Goal: Task Accomplishment & Management: Use online tool/utility

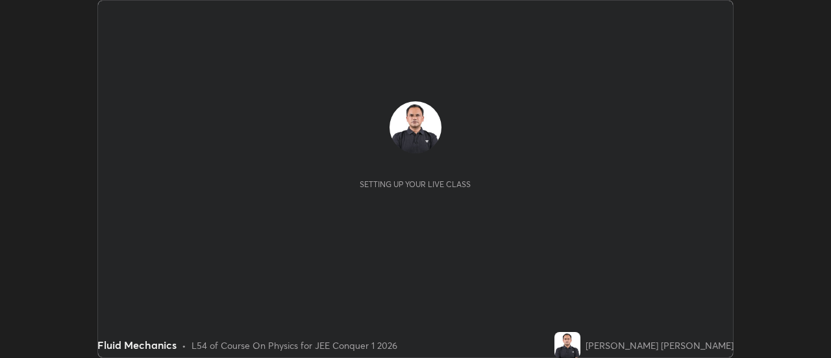
scroll to position [358, 830]
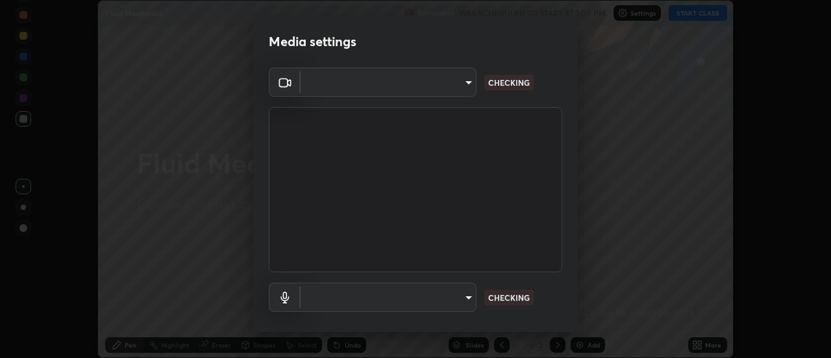
type input "5ef603223675ad3537792c6ebf1b52f50ad41f16ad71dfa7d9e08d698ef233d8"
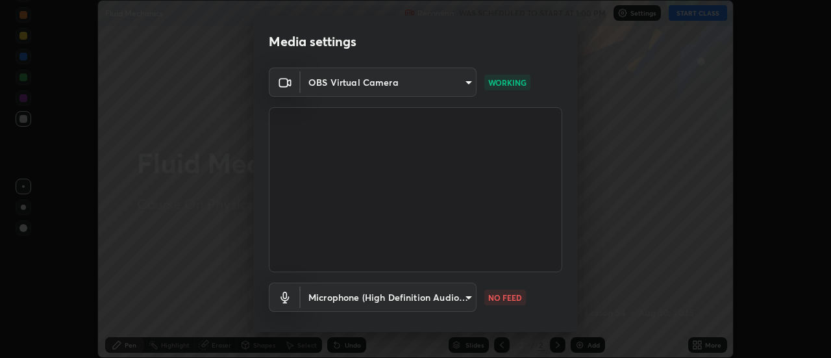
click at [453, 298] on body "Erase all Fluid Mechanics Recording WAS SCHEDULED TO START AT 1:00 PM Settings …" at bounding box center [415, 179] width 831 height 358
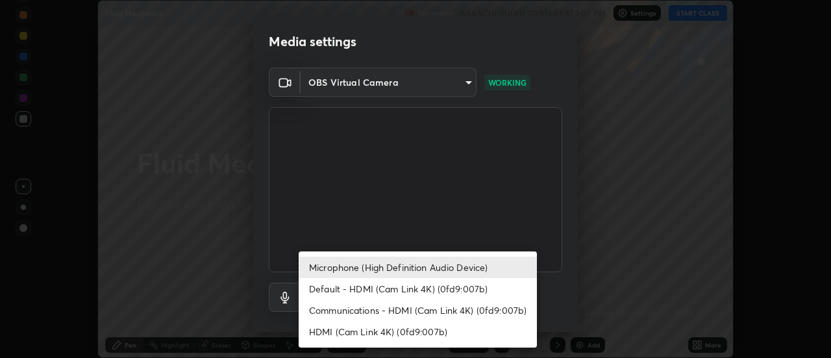
click at [409, 311] on li "Communications - HDMI (Cam Link 4K) (0fd9:007b)" at bounding box center [417, 309] width 238 height 21
type input "communications"
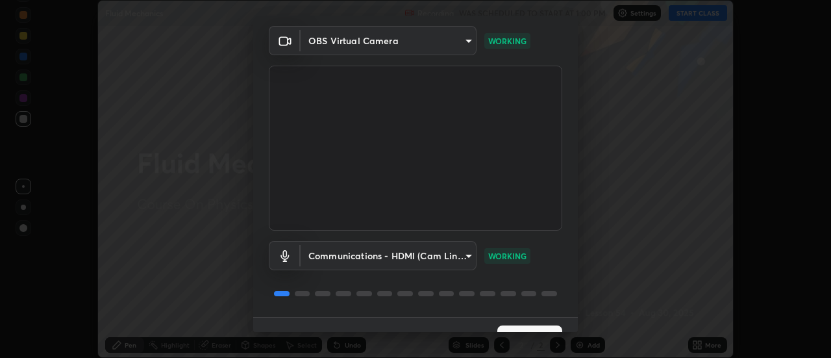
scroll to position [68, 0]
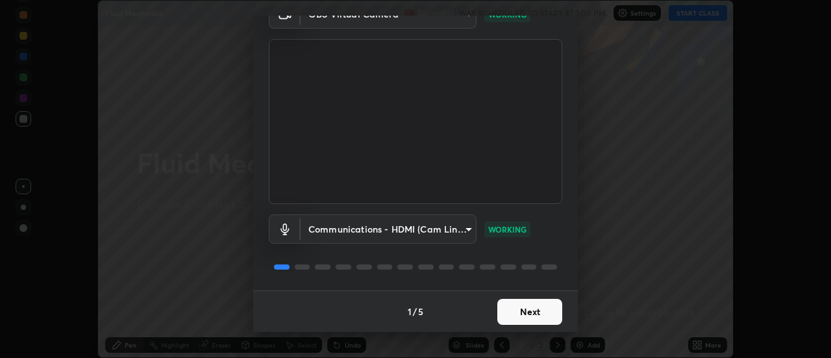
click at [520, 312] on button "Next" at bounding box center [529, 311] width 65 height 26
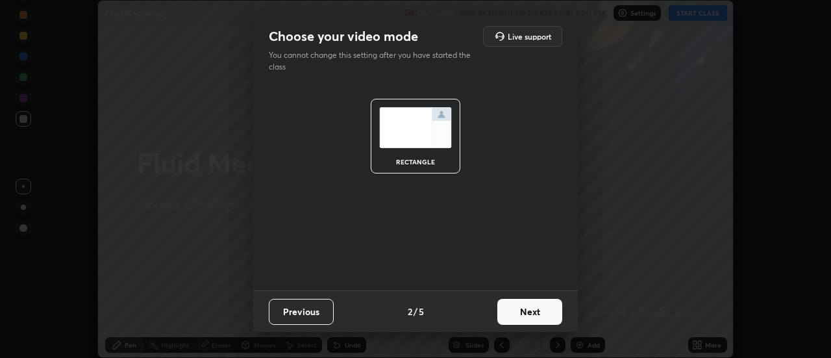
scroll to position [0, 0]
click at [524, 312] on button "Next" at bounding box center [529, 311] width 65 height 26
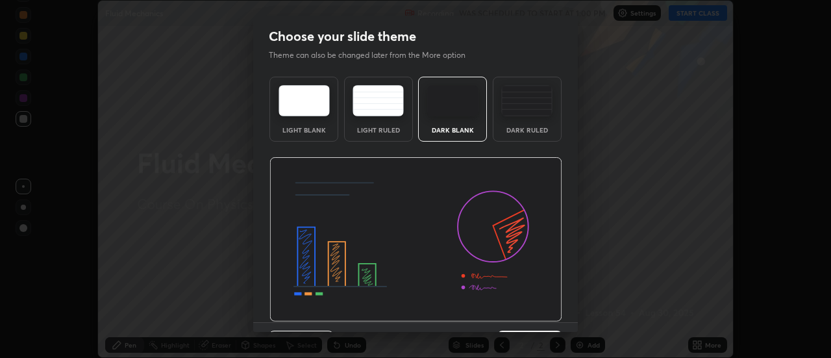
scroll to position [32, 0]
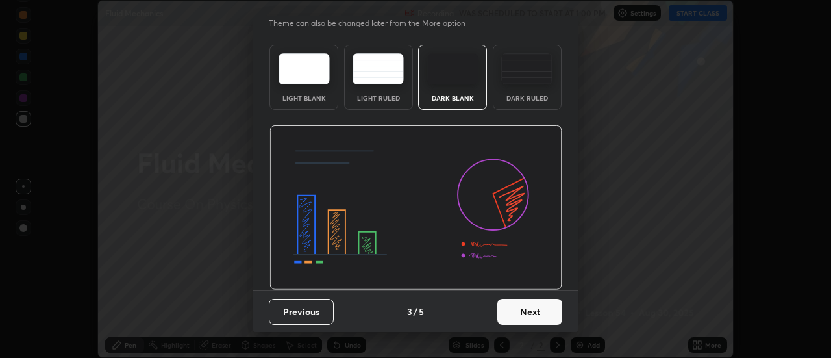
click at [529, 315] on button "Next" at bounding box center [529, 311] width 65 height 26
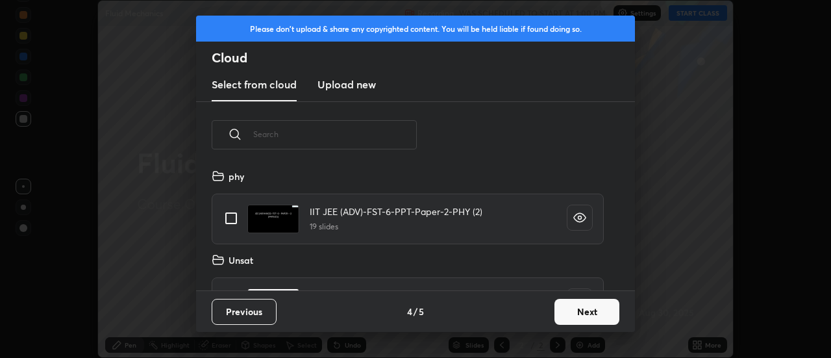
scroll to position [122, 417]
click at [566, 311] on button "Next" at bounding box center [586, 311] width 65 height 26
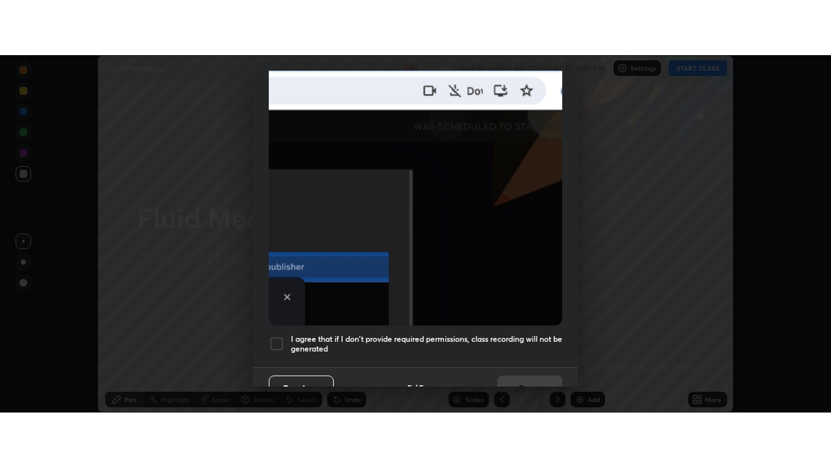
scroll to position [333, 0]
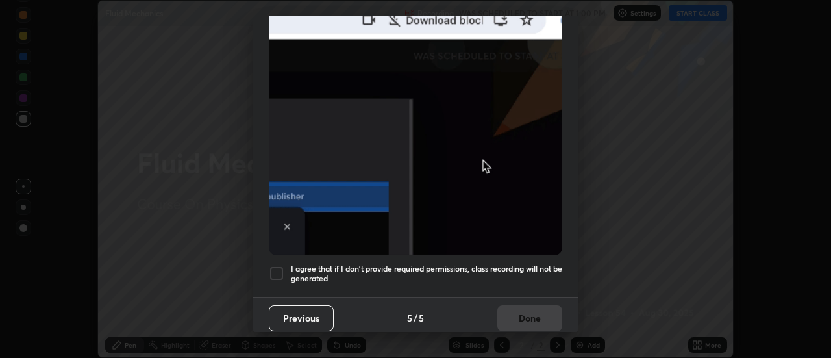
click at [282, 265] on div at bounding box center [277, 273] width 16 height 16
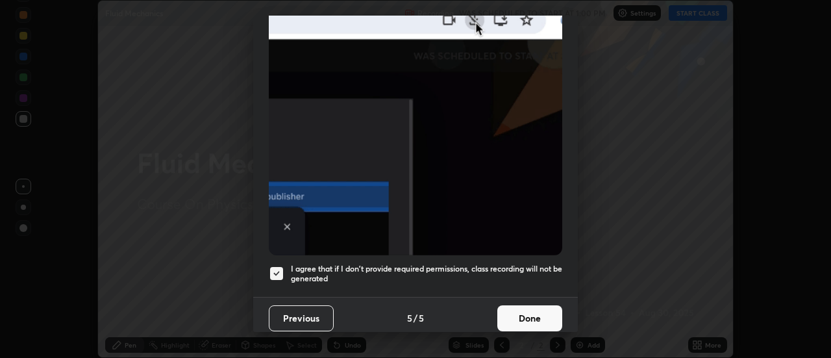
click at [528, 305] on button "Done" at bounding box center [529, 318] width 65 height 26
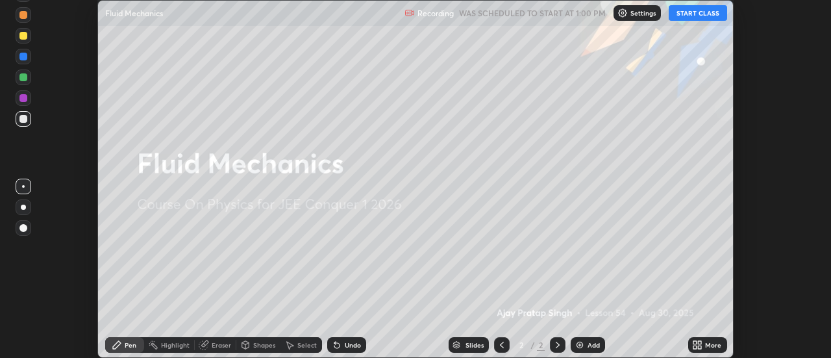
click at [702, 13] on button "START CLASS" at bounding box center [697, 13] width 58 height 16
click at [701, 344] on icon at bounding box center [699, 342] width 3 height 3
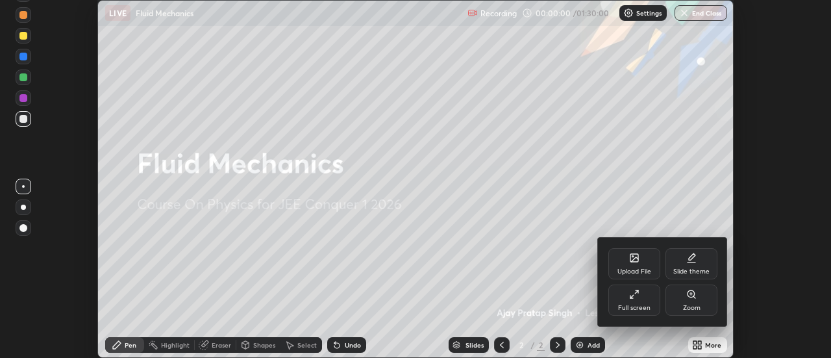
click at [653, 302] on div "Full screen" at bounding box center [634, 299] width 52 height 31
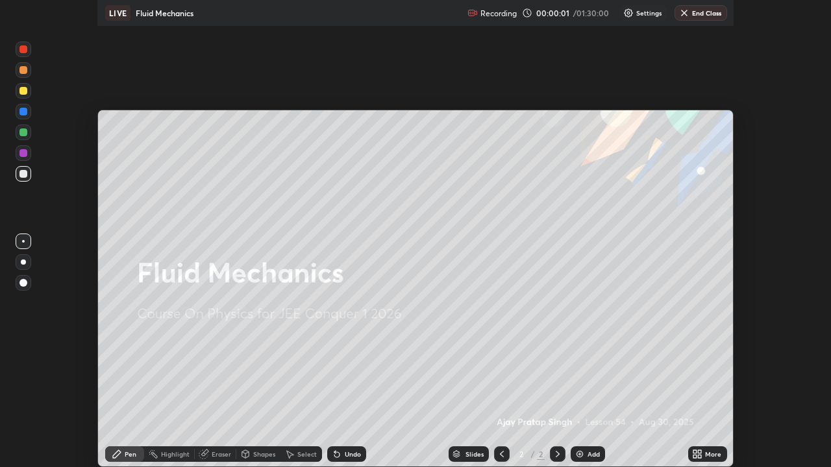
scroll to position [467, 831]
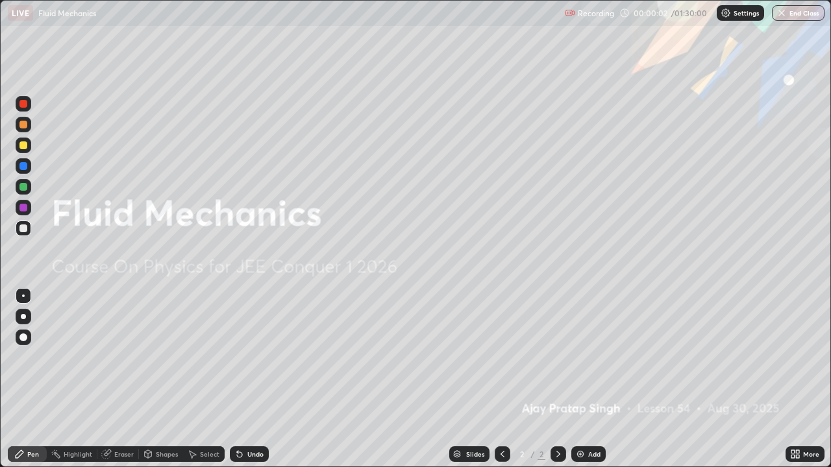
click at [596, 357] on div "Add" at bounding box center [594, 454] width 12 height 6
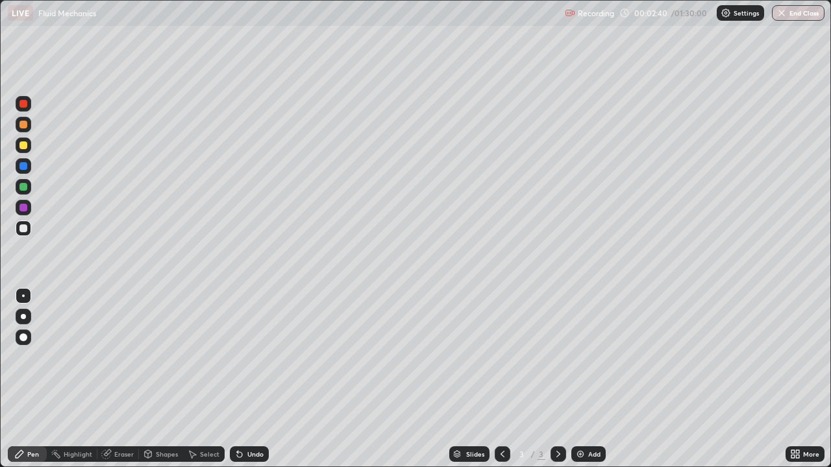
click at [167, 357] on div "Shapes" at bounding box center [167, 454] width 22 height 6
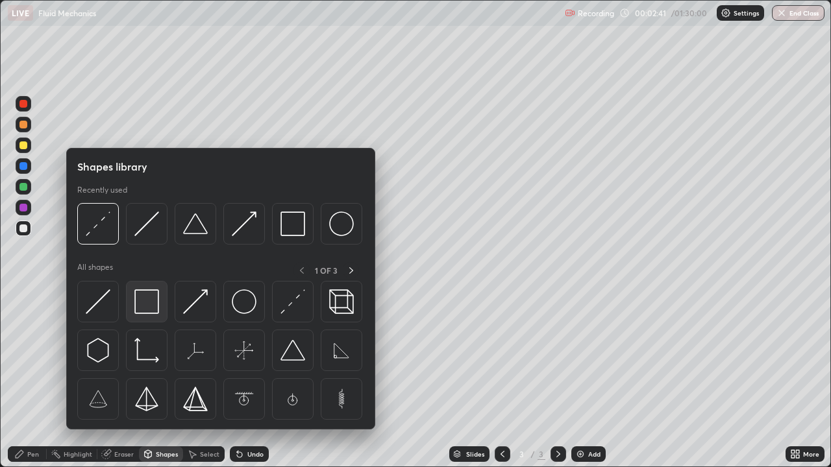
click at [155, 308] on img at bounding box center [146, 301] width 25 height 25
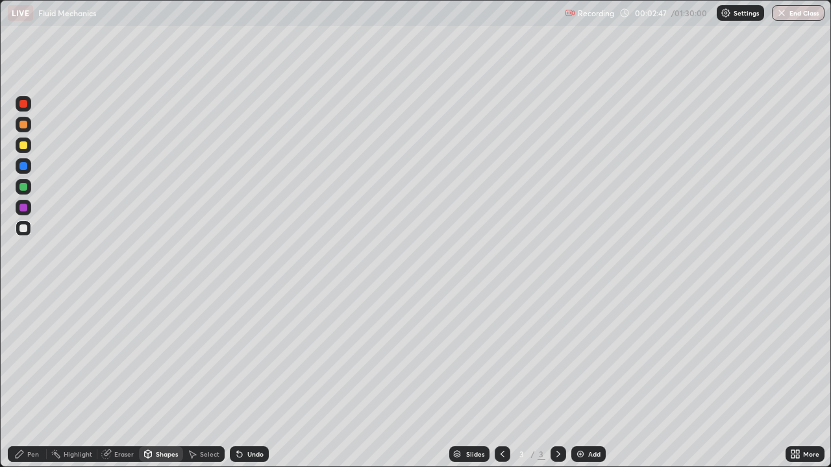
click at [154, 357] on div "Shapes" at bounding box center [161, 454] width 44 height 16
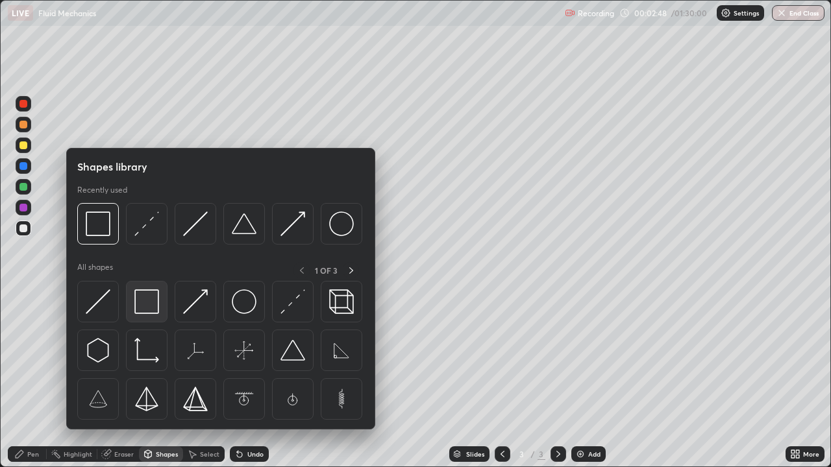
click at [155, 308] on img at bounding box center [146, 301] width 25 height 25
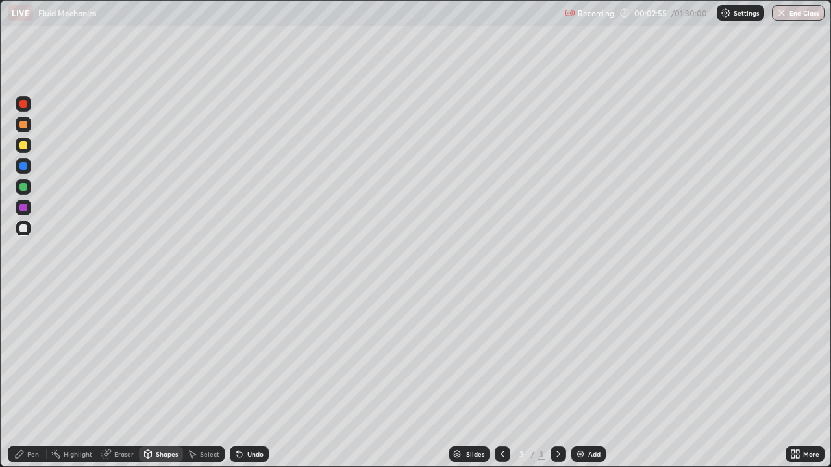
click at [258, 357] on div "Undo" at bounding box center [255, 454] width 16 height 6
click at [164, 357] on div "Shapes" at bounding box center [167, 454] width 22 height 6
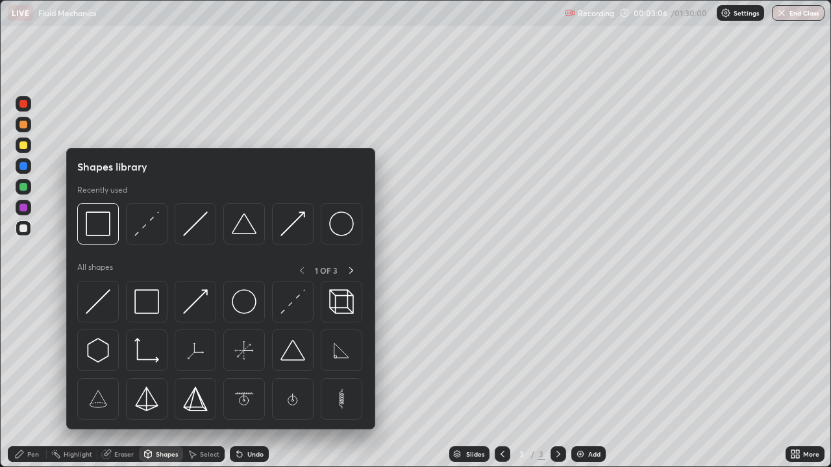
click at [30, 188] on div at bounding box center [24, 187] width 16 height 16
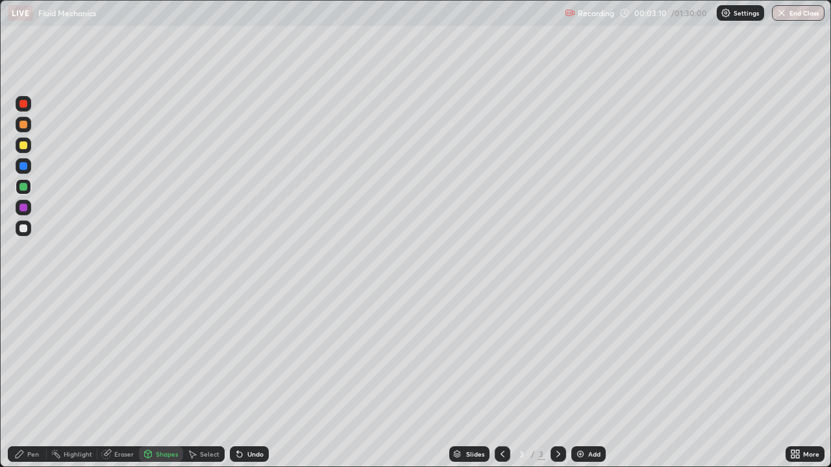
click at [256, 357] on div "Undo" at bounding box center [255, 454] width 16 height 6
click at [36, 357] on div "Pen" at bounding box center [33, 454] width 12 height 6
click at [260, 357] on div "Undo" at bounding box center [255, 454] width 16 height 6
click at [256, 357] on div "Undo" at bounding box center [255, 454] width 16 height 6
click at [24, 145] on div at bounding box center [23, 145] width 8 height 8
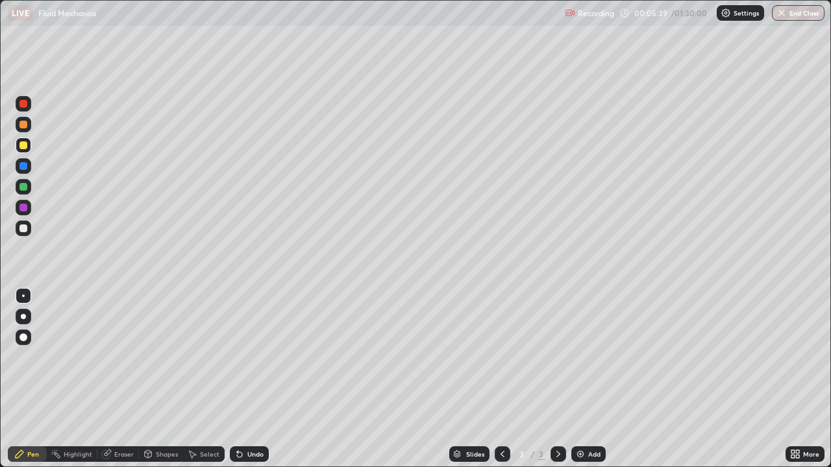
click at [24, 228] on div at bounding box center [23, 229] width 8 height 8
click at [162, 357] on div "Shapes" at bounding box center [167, 454] width 22 height 6
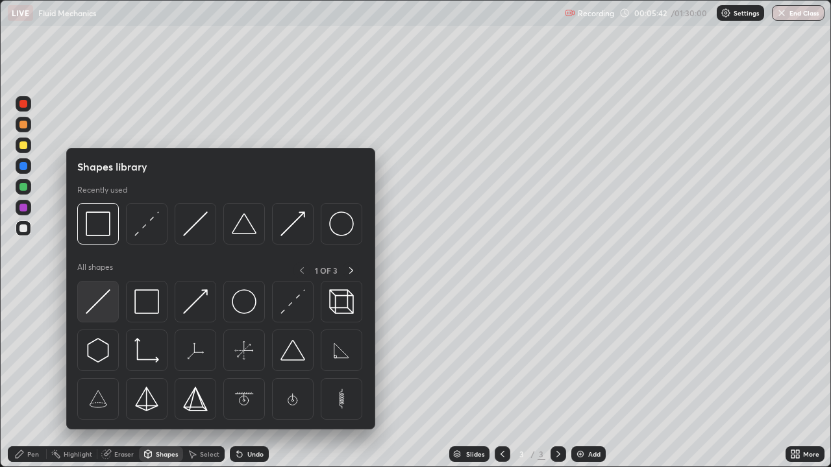
click at [104, 297] on img at bounding box center [98, 301] width 25 height 25
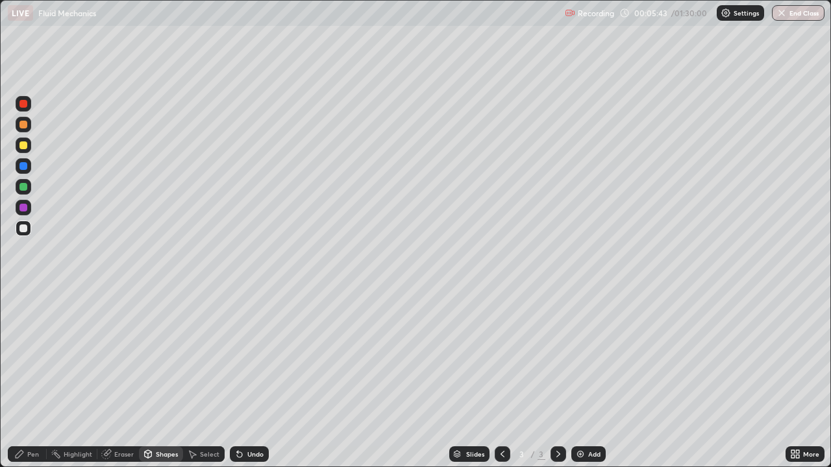
click at [160, 357] on div "Shapes" at bounding box center [167, 454] width 22 height 6
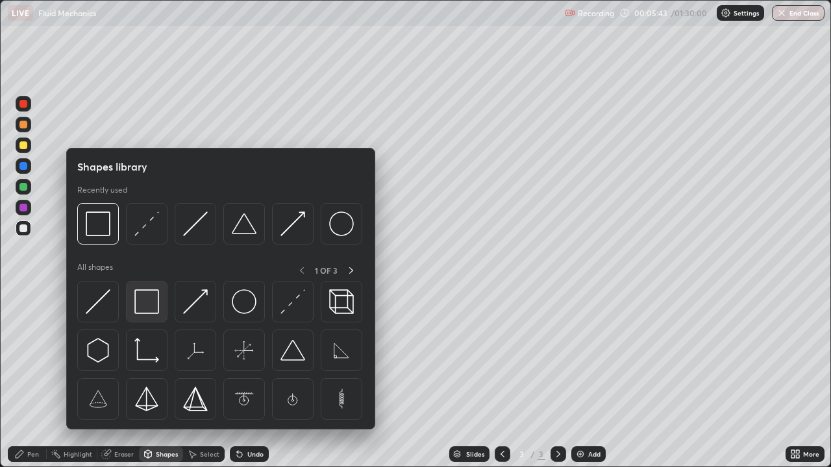
click at [144, 295] on img at bounding box center [146, 301] width 25 height 25
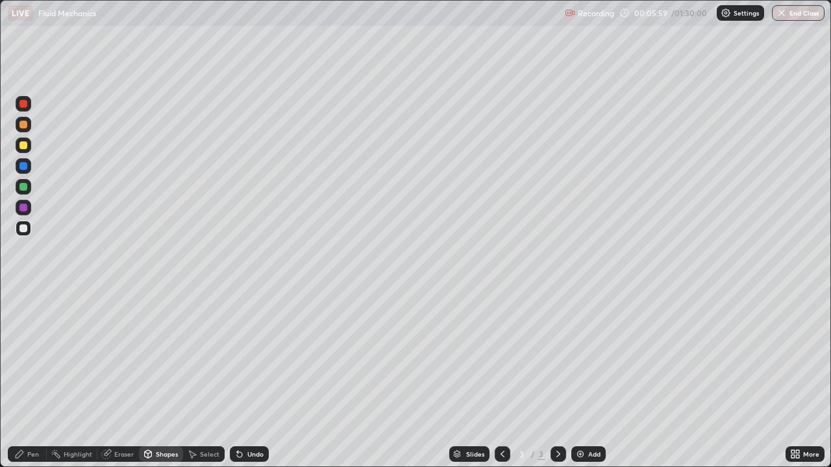
click at [23, 186] on div at bounding box center [23, 187] width 8 height 8
click at [36, 357] on div "Pen" at bounding box center [33, 454] width 12 height 6
click at [21, 229] on div at bounding box center [23, 229] width 8 height 8
click at [583, 357] on img at bounding box center [580, 454] width 10 height 10
click at [175, 357] on div "Shapes" at bounding box center [167, 454] width 22 height 6
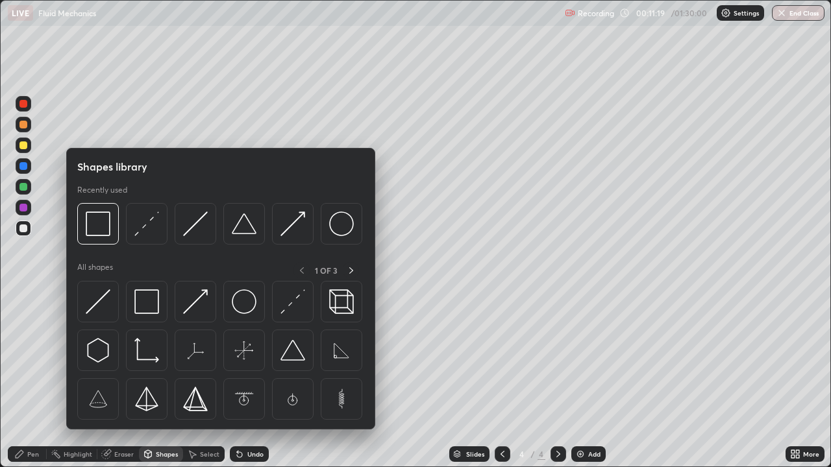
click at [111, 297] on div at bounding box center [98, 302] width 42 height 42
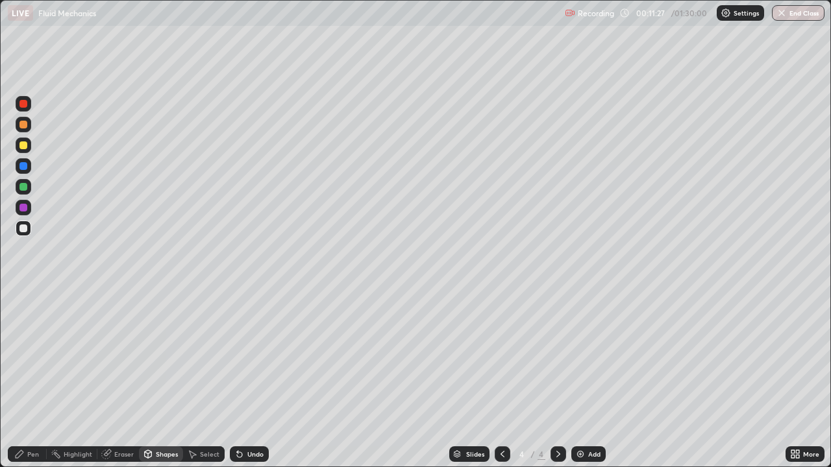
click at [260, 357] on div "Undo" at bounding box center [255, 454] width 16 height 6
click at [256, 357] on div "Undo" at bounding box center [255, 454] width 16 height 6
click at [34, 357] on div "Pen" at bounding box center [33, 454] width 12 height 6
click at [9, 357] on div "Pen" at bounding box center [27, 454] width 39 height 16
click at [0, 357] on div "Setting up your live class" at bounding box center [415, 233] width 831 height 467
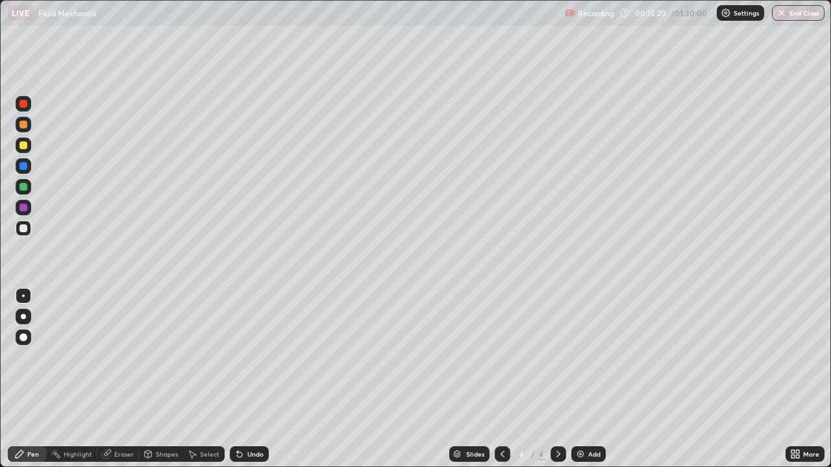
click at [501, 357] on icon at bounding box center [502, 454] width 10 height 10
click at [254, 357] on div "Undo" at bounding box center [255, 454] width 16 height 6
click at [584, 357] on img at bounding box center [580, 454] width 10 height 10
click at [250, 357] on div "Undo" at bounding box center [255, 454] width 16 height 6
click at [581, 357] on img at bounding box center [580, 454] width 10 height 10
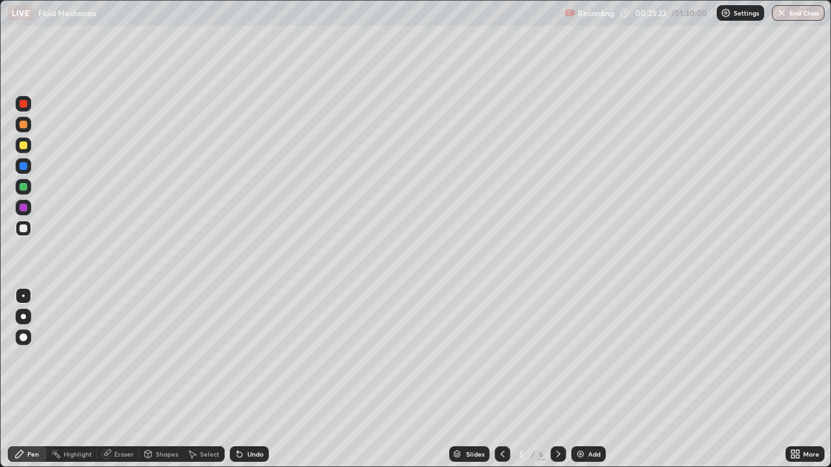
click at [165, 357] on div "Shapes" at bounding box center [167, 454] width 22 height 6
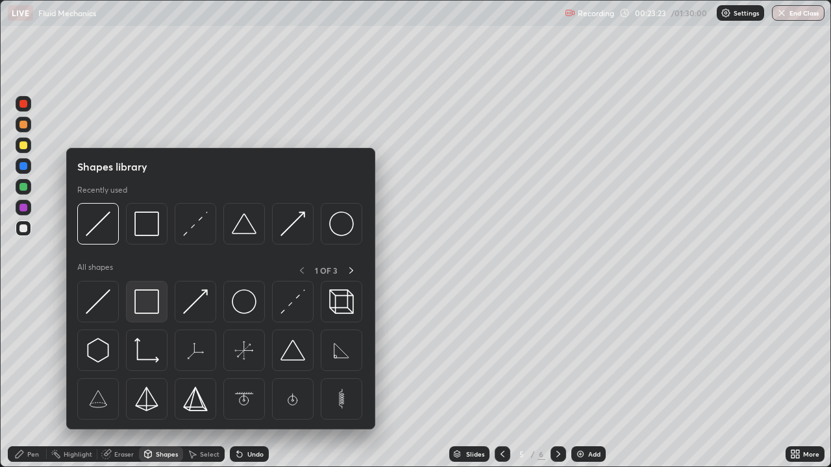
click at [144, 302] on img at bounding box center [146, 301] width 25 height 25
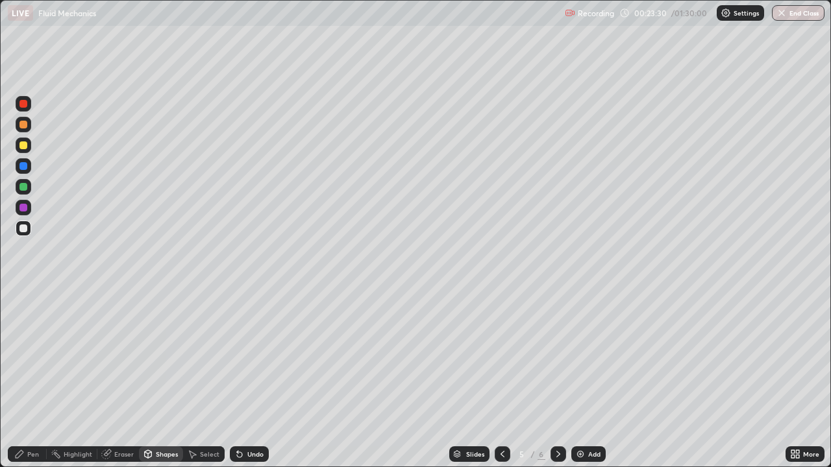
click at [168, 357] on div "Shapes" at bounding box center [167, 454] width 22 height 6
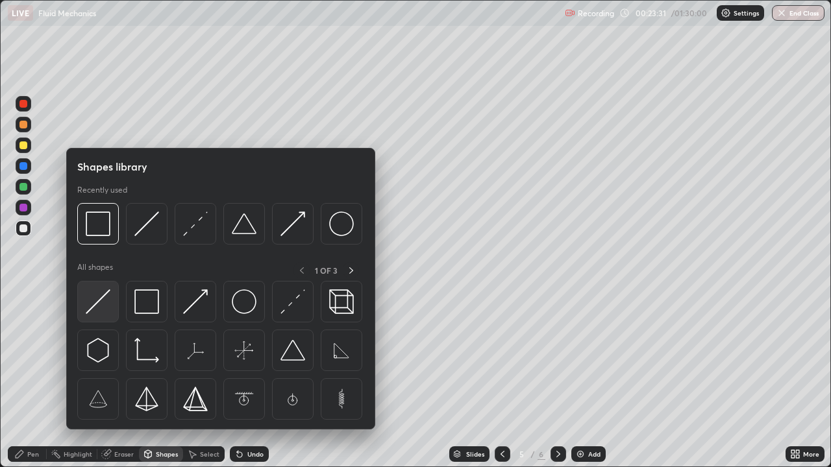
click at [103, 295] on img at bounding box center [98, 301] width 25 height 25
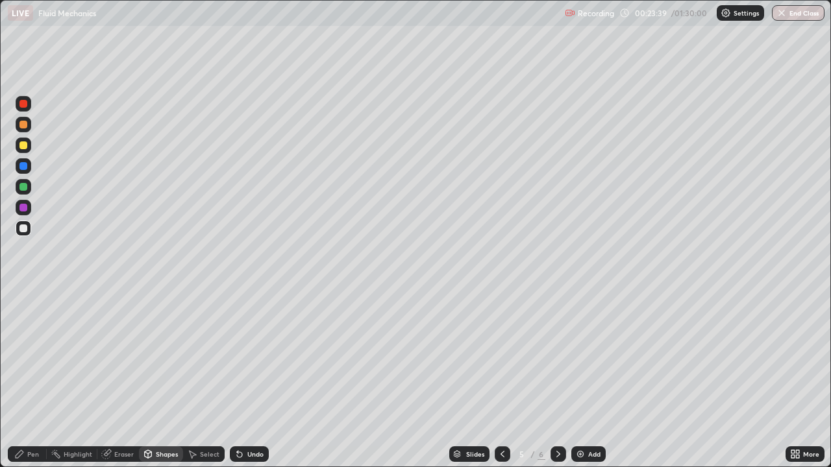
click at [40, 357] on div "Pen" at bounding box center [27, 454] width 39 height 16
click at [206, 357] on div "Select" at bounding box center [209, 454] width 19 height 6
click at [34, 357] on div "Pen" at bounding box center [33, 454] width 12 height 6
click at [165, 357] on div "Shapes" at bounding box center [167, 454] width 22 height 6
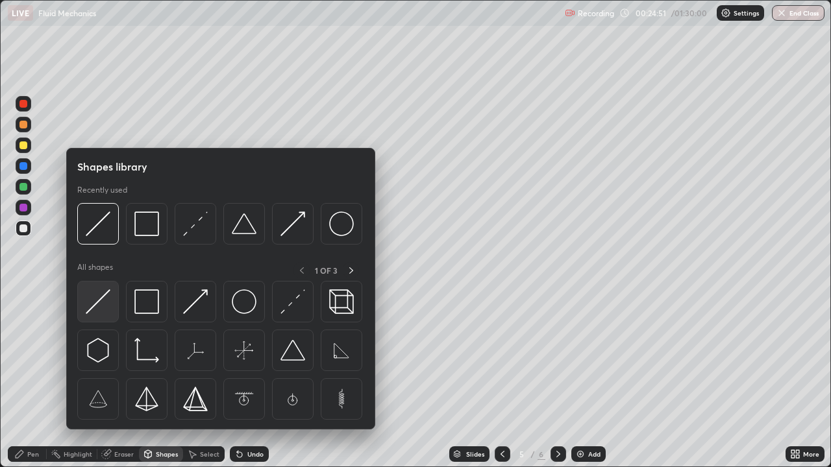
click at [101, 300] on img at bounding box center [98, 301] width 25 height 25
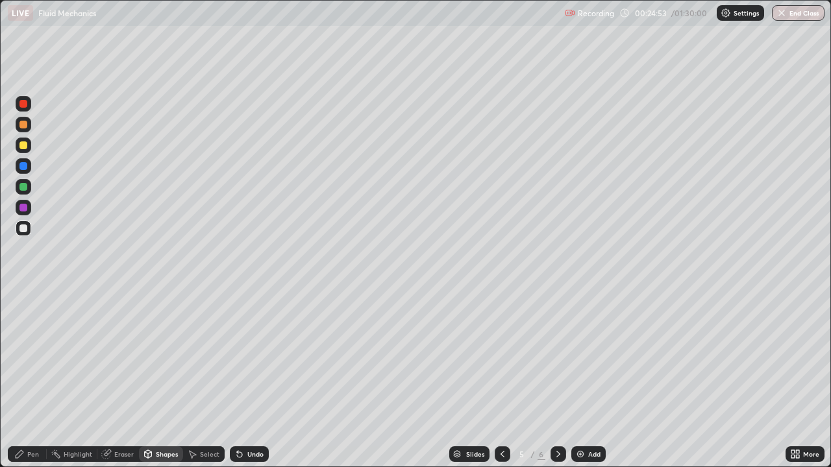
click at [121, 357] on div "Eraser" at bounding box center [123, 454] width 19 height 6
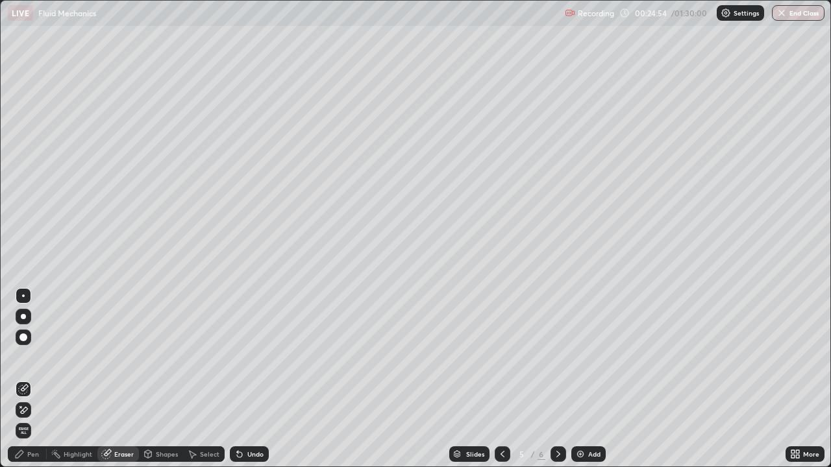
click at [159, 357] on div "Shapes" at bounding box center [167, 454] width 22 height 6
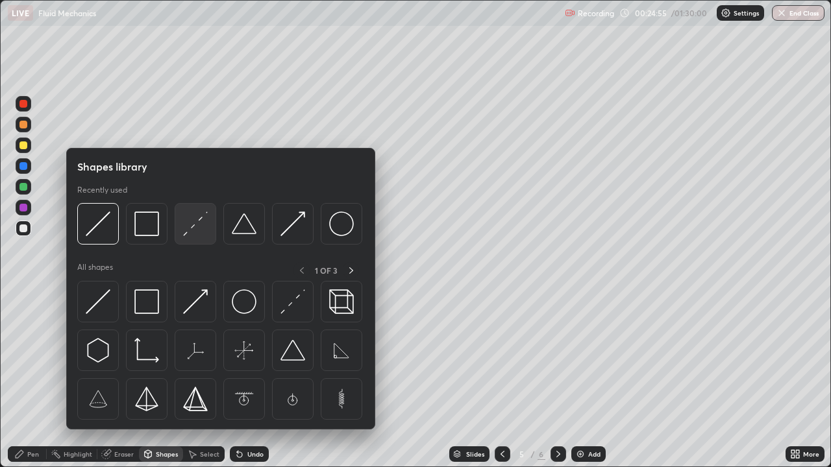
click at [189, 228] on img at bounding box center [195, 224] width 25 height 25
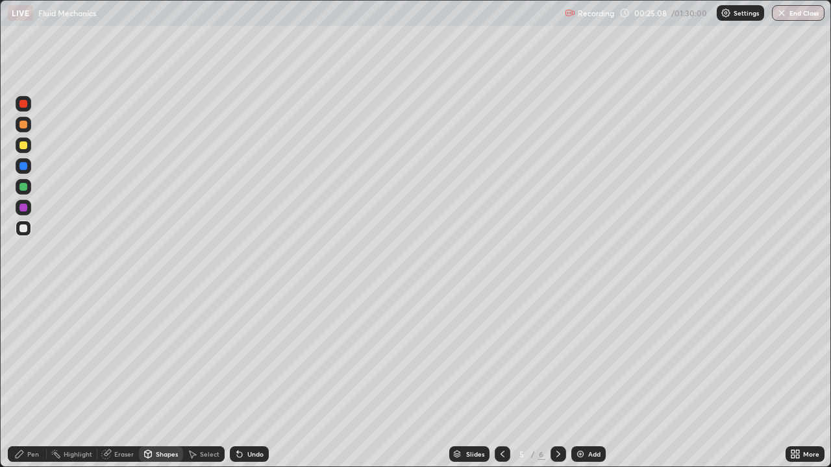
click at [127, 357] on div "Eraser" at bounding box center [123, 454] width 19 height 6
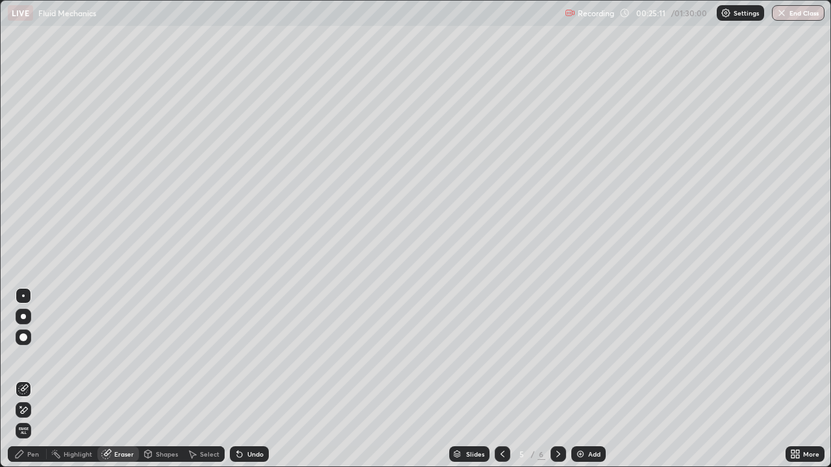
click at [163, 357] on div "Shapes" at bounding box center [167, 454] width 22 height 6
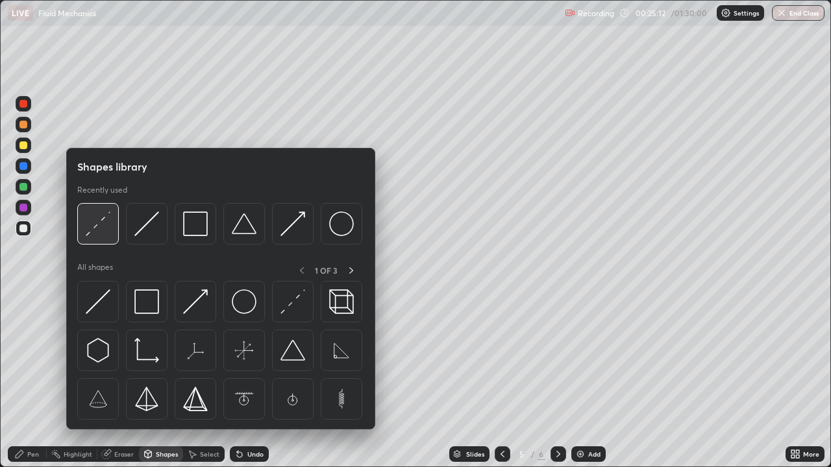
click at [99, 226] on img at bounding box center [98, 224] width 25 height 25
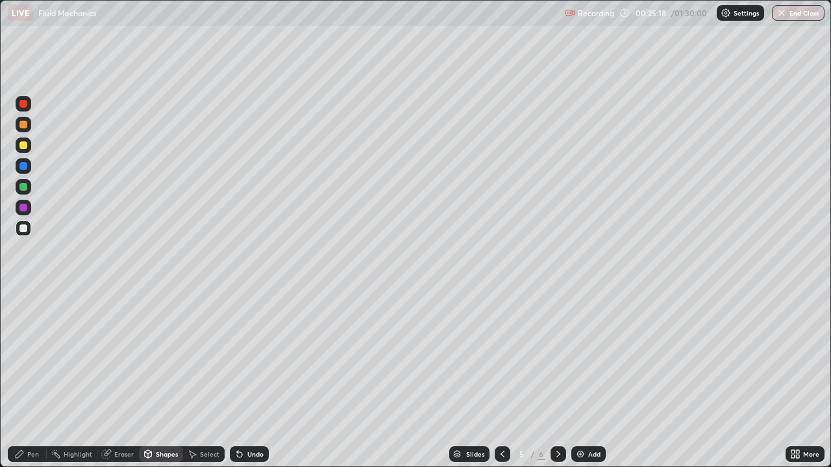
click at [128, 357] on div "Eraser" at bounding box center [123, 454] width 19 height 6
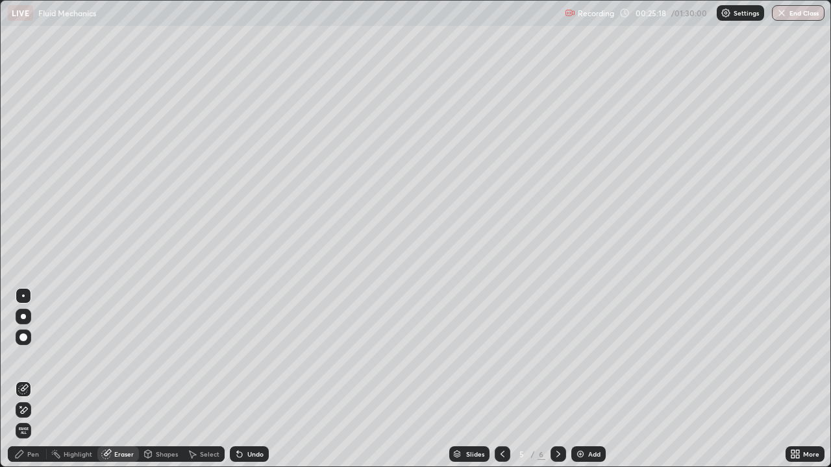
click at [35, 357] on div "Pen" at bounding box center [27, 454] width 39 height 16
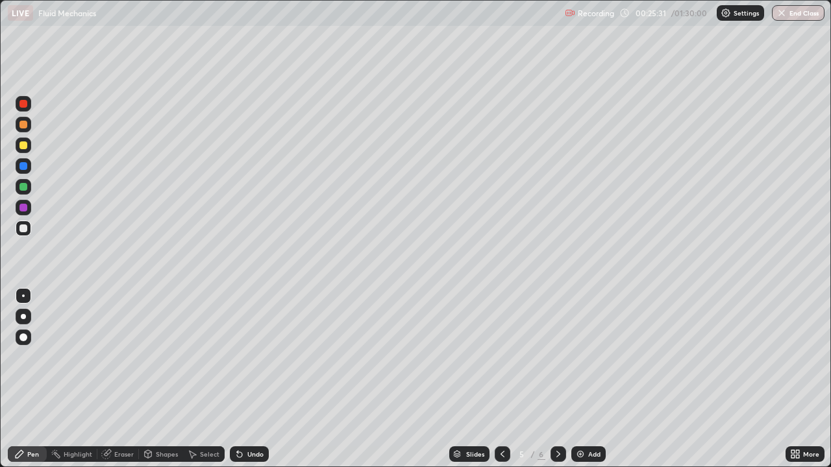
click at [164, 357] on div "Shapes" at bounding box center [167, 454] width 22 height 6
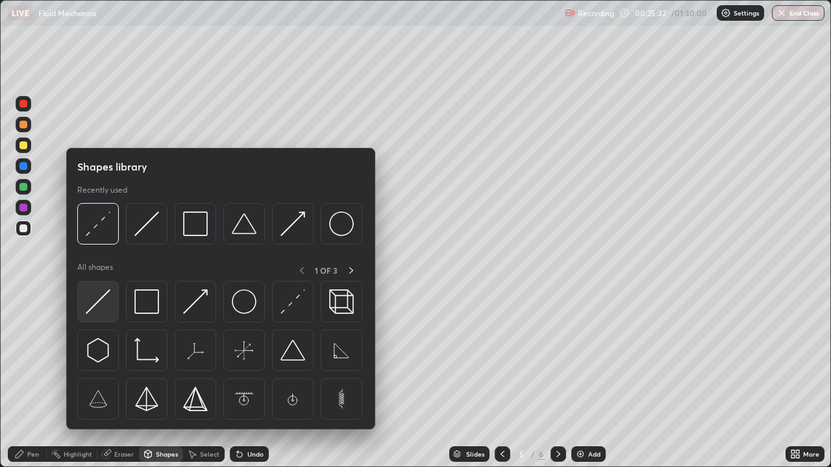
click at [99, 302] on img at bounding box center [98, 301] width 25 height 25
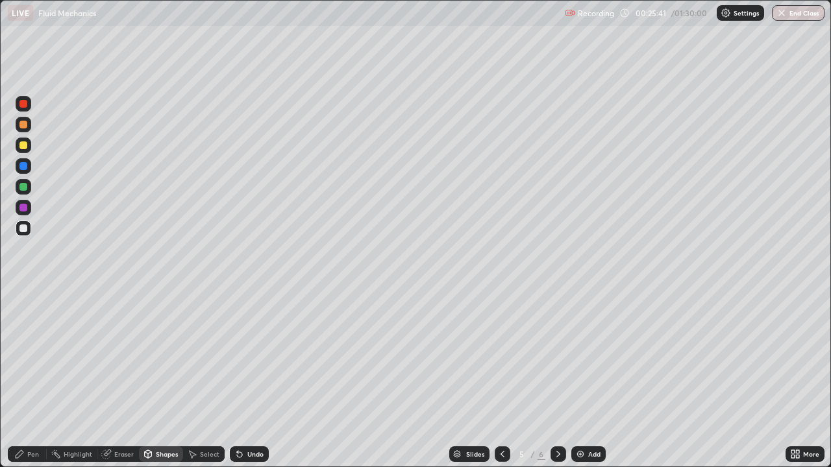
click at [35, 357] on div "Pen" at bounding box center [33, 454] width 12 height 6
click at [25, 188] on div at bounding box center [23, 187] width 8 height 8
click at [25, 146] on div at bounding box center [23, 145] width 8 height 8
click at [28, 228] on div at bounding box center [24, 229] width 16 height 16
click at [24, 148] on div at bounding box center [23, 145] width 8 height 8
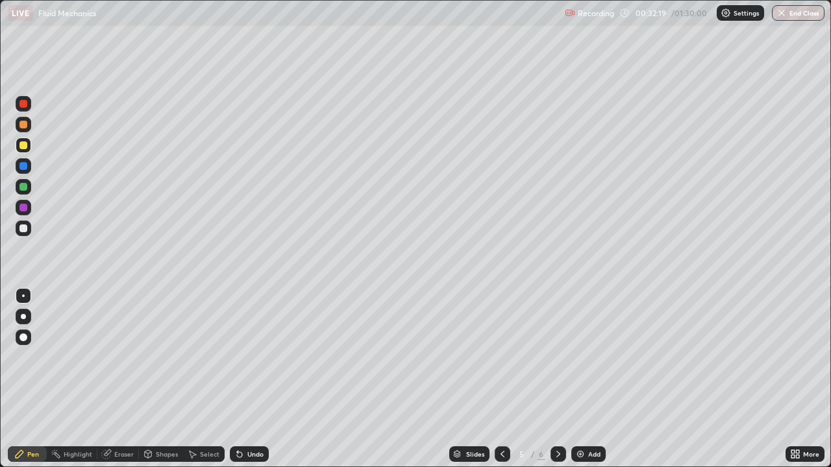
click at [254, 357] on div "Undo" at bounding box center [255, 454] width 16 height 6
click at [255, 357] on div "Undo" at bounding box center [255, 454] width 16 height 6
click at [200, 357] on div "Select" at bounding box center [209, 454] width 19 height 6
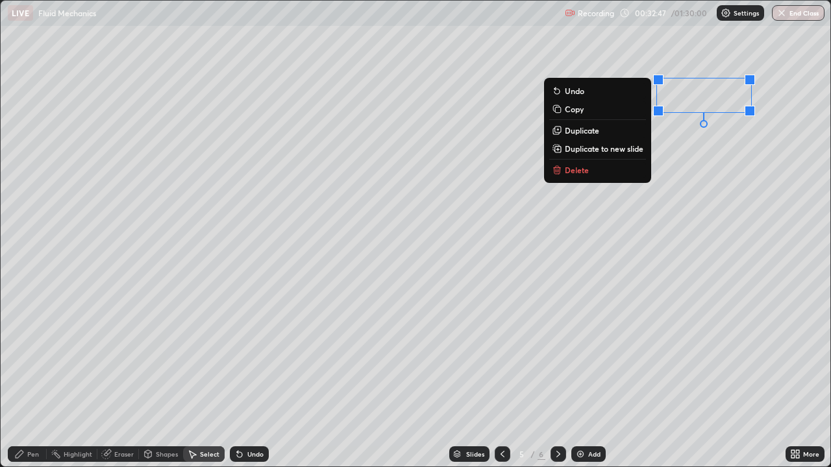
click at [577, 171] on p "Delete" at bounding box center [576, 170] width 24 height 10
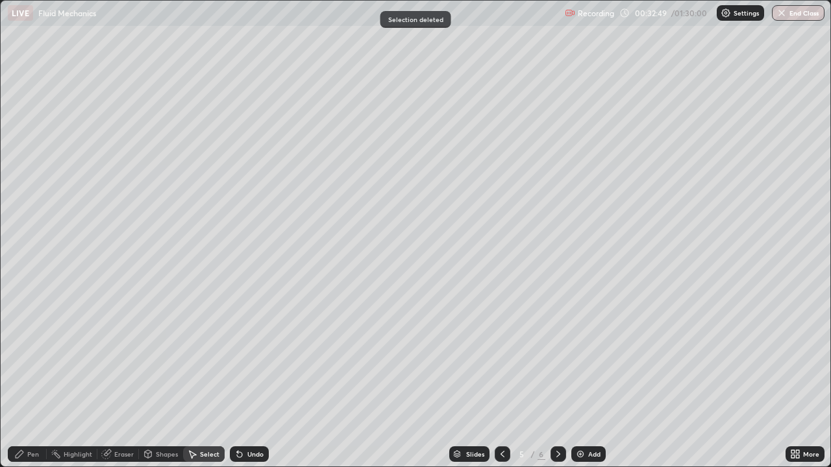
click at [37, 357] on div "Pen" at bounding box center [33, 454] width 12 height 6
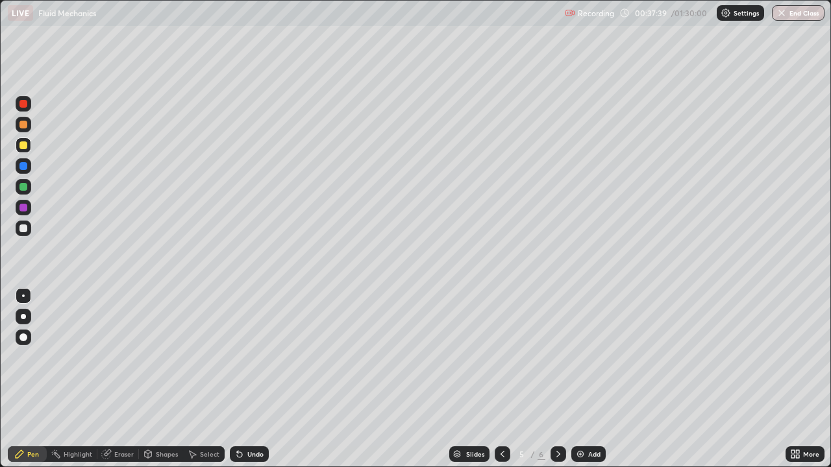
click at [577, 357] on img at bounding box center [580, 454] width 10 height 10
click at [169, 357] on div "Shapes" at bounding box center [167, 454] width 22 height 6
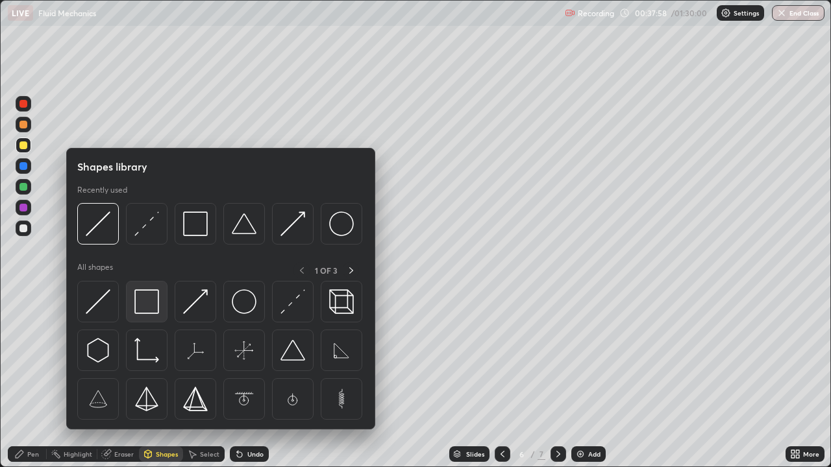
click at [145, 302] on img at bounding box center [146, 301] width 25 height 25
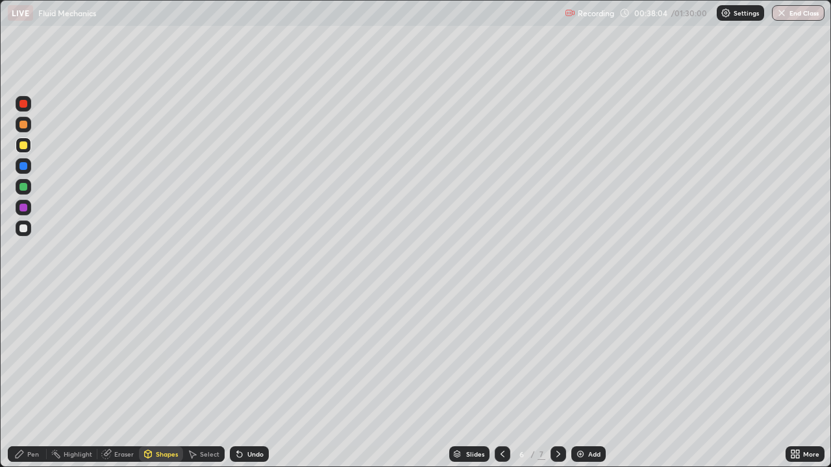
click at [170, 357] on div "Shapes" at bounding box center [161, 454] width 44 height 16
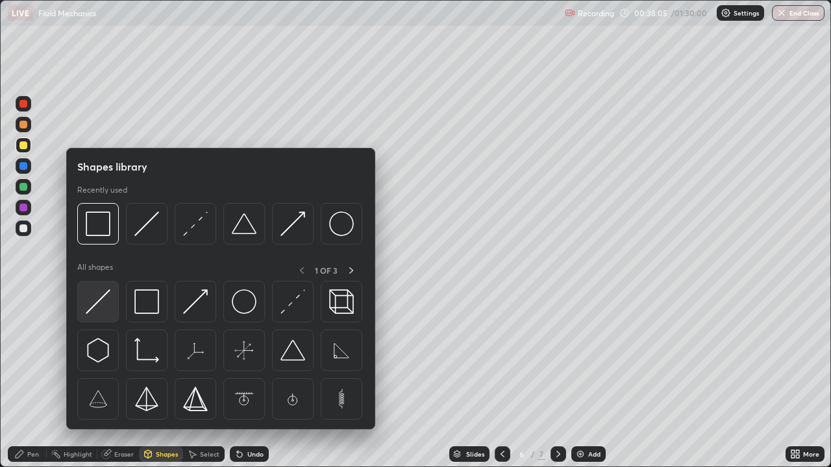
click at [107, 296] on img at bounding box center [98, 301] width 25 height 25
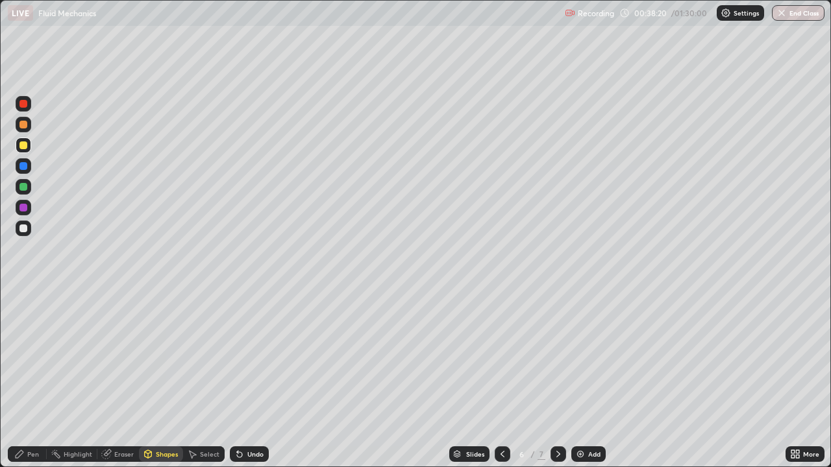
click at [24, 229] on div at bounding box center [23, 229] width 8 height 8
click at [29, 357] on div "Pen" at bounding box center [33, 454] width 12 height 6
click at [25, 145] on div at bounding box center [23, 145] width 8 height 8
click at [24, 209] on div at bounding box center [23, 208] width 8 height 8
click at [25, 189] on div at bounding box center [23, 187] width 8 height 8
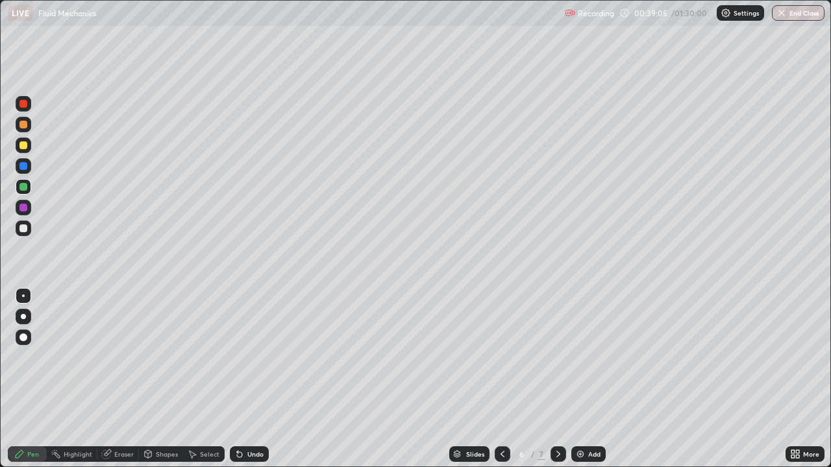
click at [23, 230] on div at bounding box center [23, 229] width 8 height 8
click at [165, 357] on div "Shapes" at bounding box center [161, 454] width 44 height 16
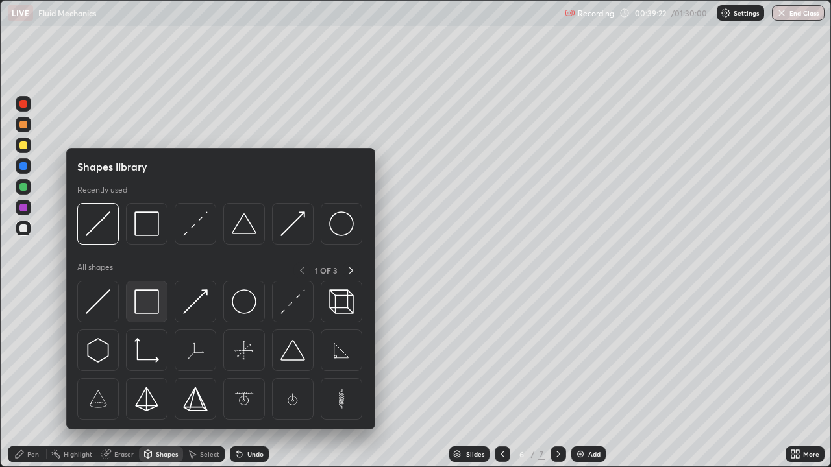
click at [145, 298] on img at bounding box center [146, 301] width 25 height 25
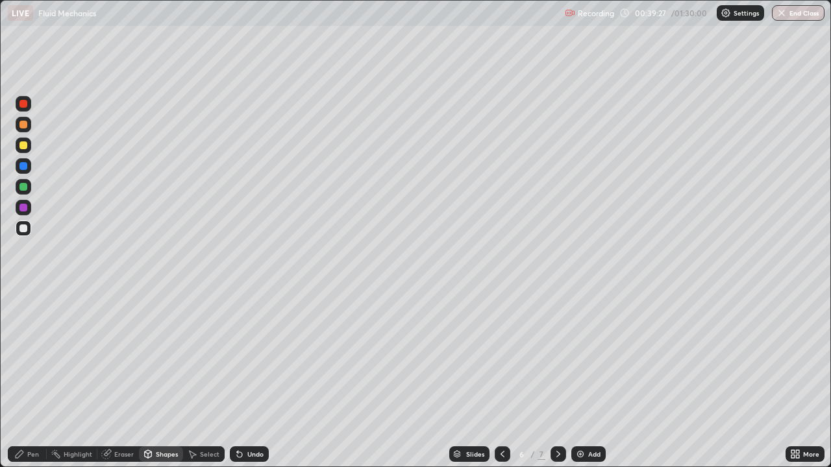
click at [26, 146] on div at bounding box center [23, 145] width 8 height 8
click at [250, 357] on div "Undo" at bounding box center [255, 454] width 16 height 6
click at [166, 357] on div "Shapes" at bounding box center [167, 454] width 22 height 6
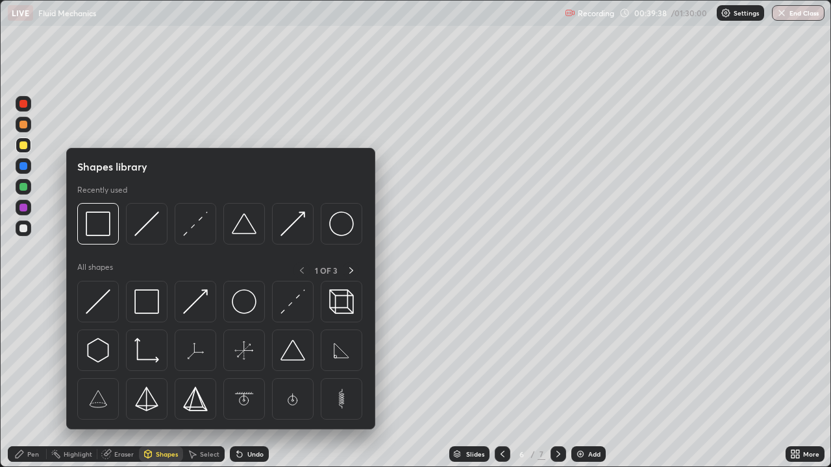
click at [108, 298] on img at bounding box center [98, 301] width 25 height 25
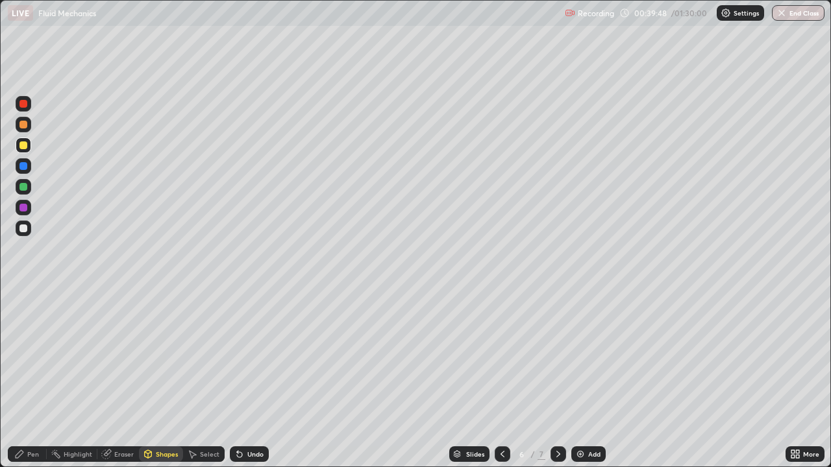
click at [38, 357] on div "Pen" at bounding box center [33, 454] width 12 height 6
click at [164, 357] on div "Shapes" at bounding box center [167, 454] width 22 height 6
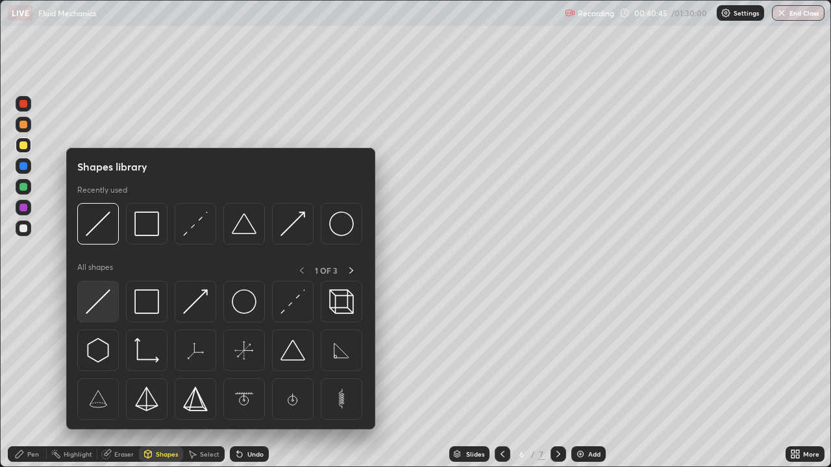
click at [102, 299] on img at bounding box center [98, 301] width 25 height 25
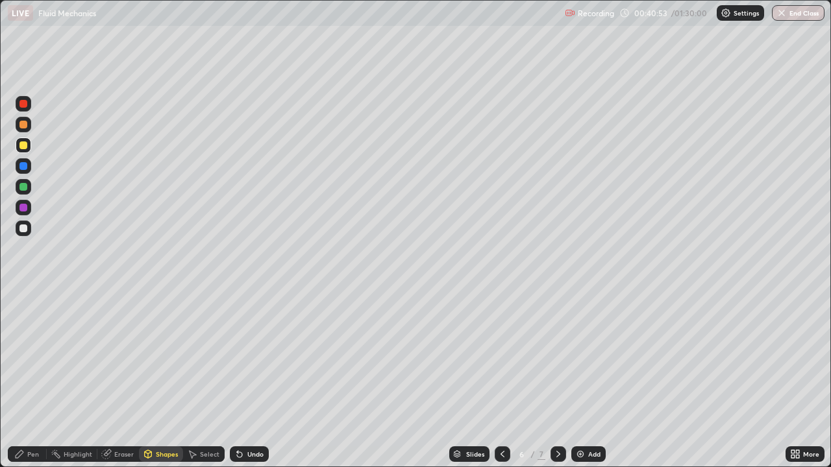
click at [162, 357] on div "Shapes" at bounding box center [167, 454] width 22 height 6
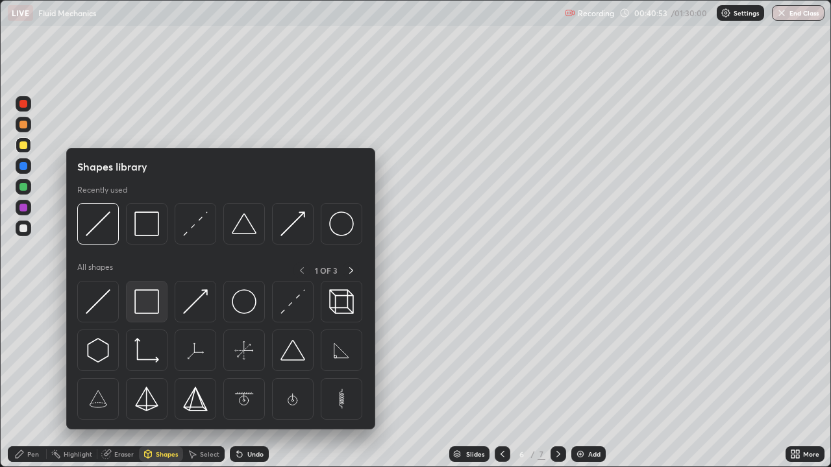
click at [145, 306] on img at bounding box center [146, 301] width 25 height 25
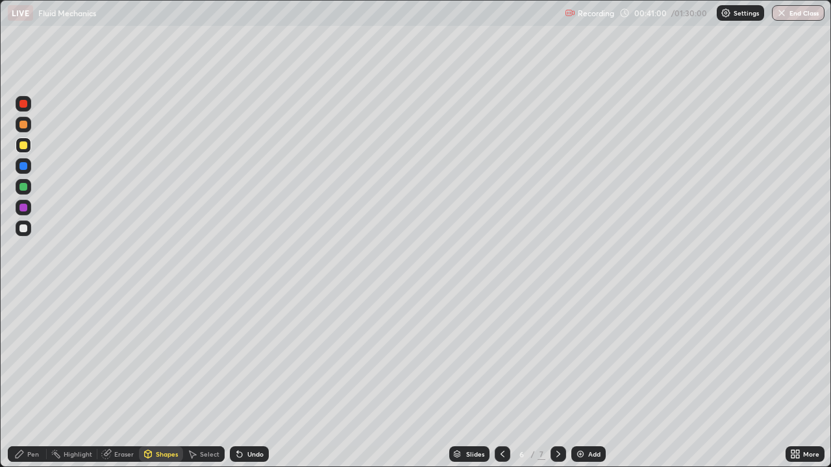
click at [36, 357] on div "Pen" at bounding box center [33, 454] width 12 height 6
click at [22, 229] on div at bounding box center [23, 229] width 8 height 8
click at [579, 357] on img at bounding box center [580, 454] width 10 height 10
click at [169, 357] on div "Shapes" at bounding box center [167, 454] width 22 height 6
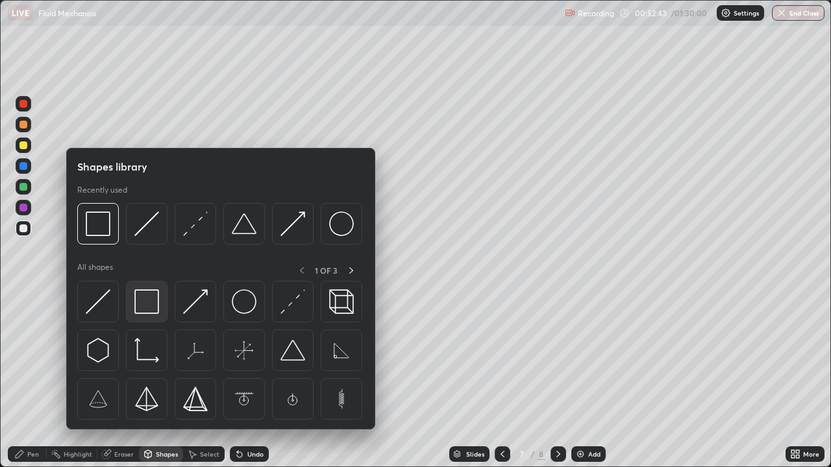
click at [149, 303] on img at bounding box center [146, 301] width 25 height 25
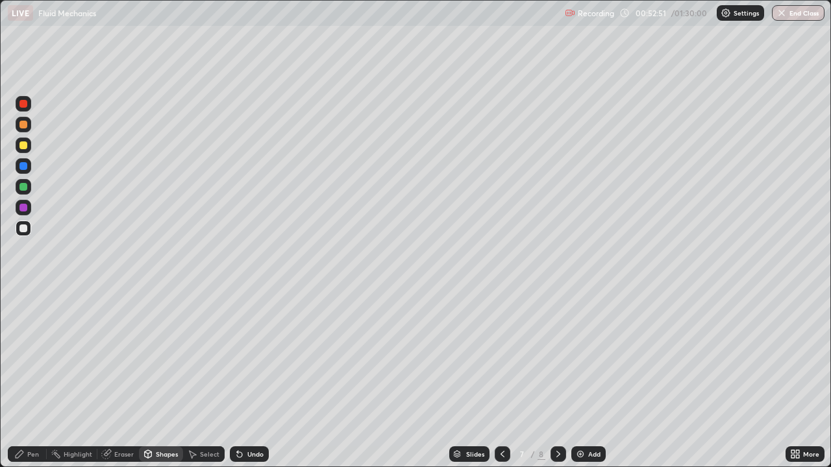
click at [164, 357] on div "Shapes" at bounding box center [167, 454] width 22 height 6
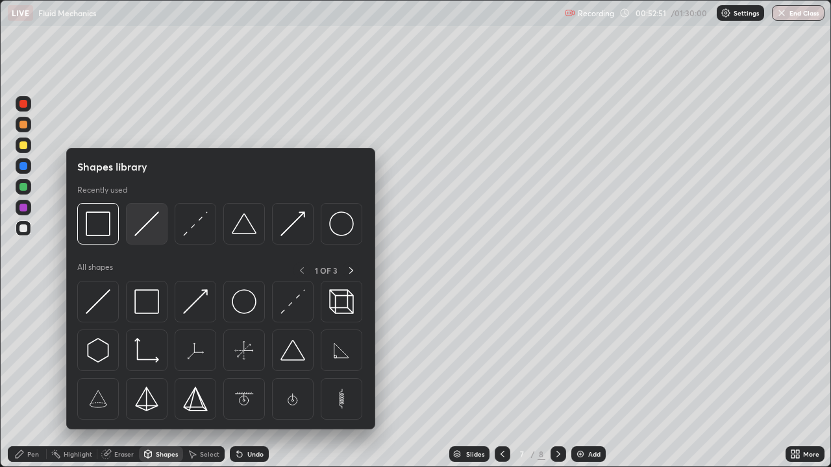
click at [148, 232] on img at bounding box center [146, 224] width 25 height 25
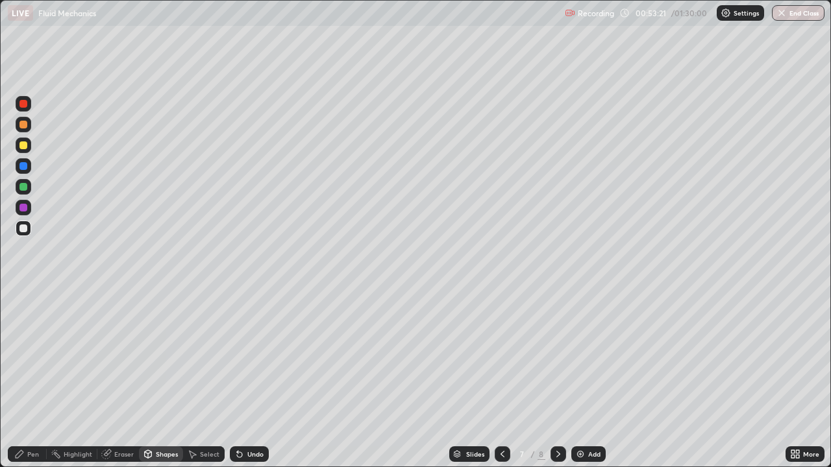
click at [22, 148] on div at bounding box center [23, 145] width 8 height 8
click at [33, 357] on div "Pen" at bounding box center [33, 454] width 12 height 6
click at [171, 357] on div "Shapes" at bounding box center [167, 454] width 22 height 6
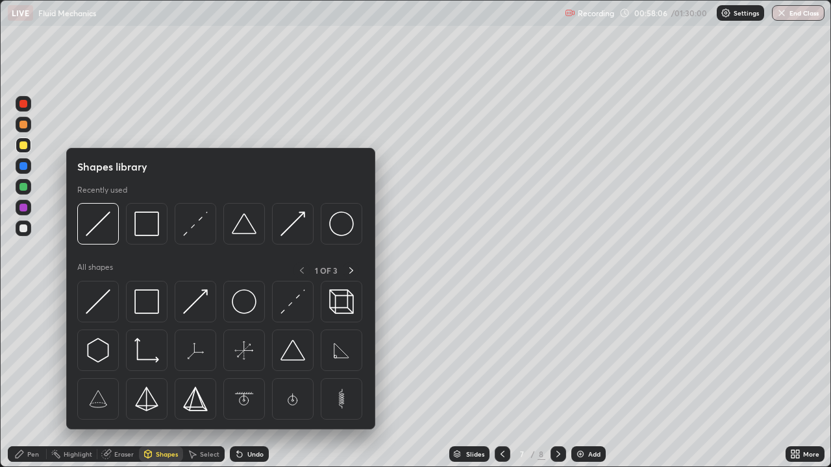
click at [154, 301] on img at bounding box center [146, 301] width 25 height 25
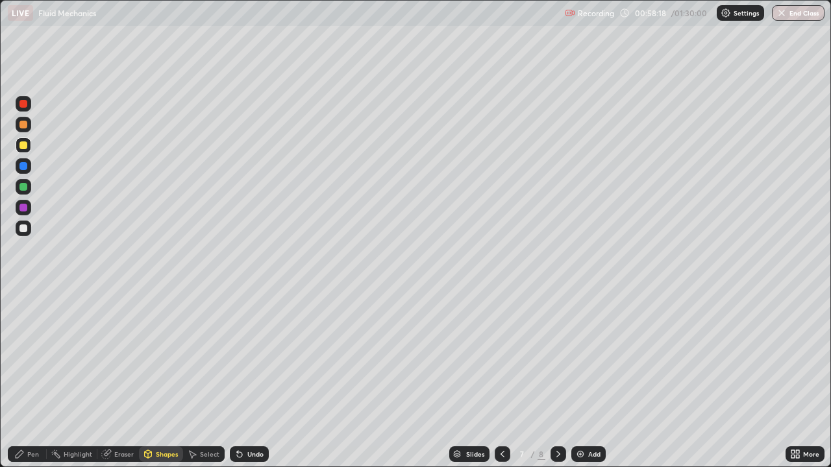
click at [45, 357] on div "Pen" at bounding box center [27, 454] width 39 height 16
click at [164, 357] on div "Shapes" at bounding box center [167, 454] width 22 height 6
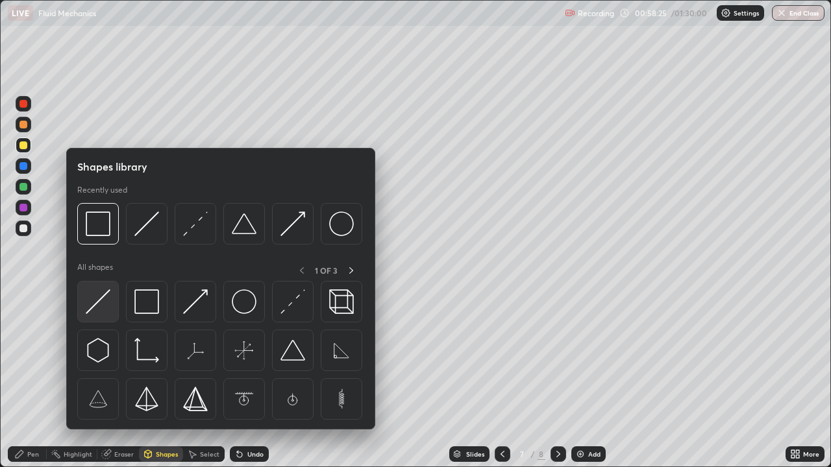
click at [108, 293] on img at bounding box center [98, 301] width 25 height 25
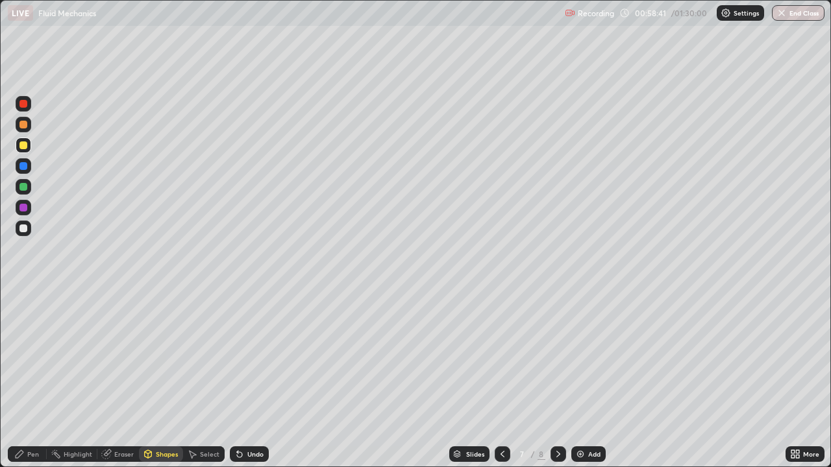
click at [43, 357] on div "Pen" at bounding box center [27, 454] width 39 height 16
click at [172, 357] on div "Shapes" at bounding box center [167, 454] width 22 height 6
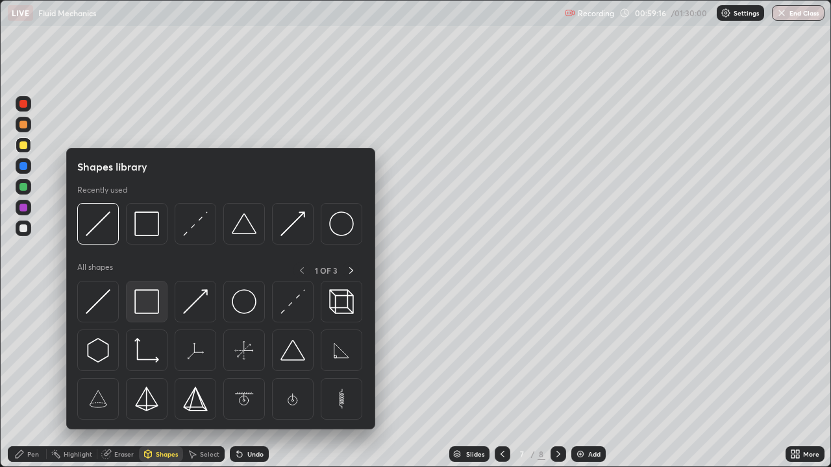
click at [156, 305] on img at bounding box center [146, 301] width 25 height 25
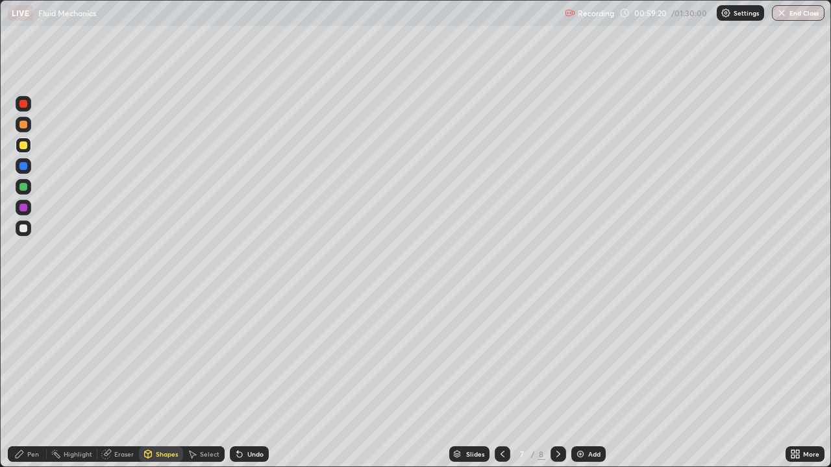
click at [24, 228] on div at bounding box center [23, 229] width 8 height 8
click at [172, 357] on div "Shapes" at bounding box center [161, 454] width 44 height 16
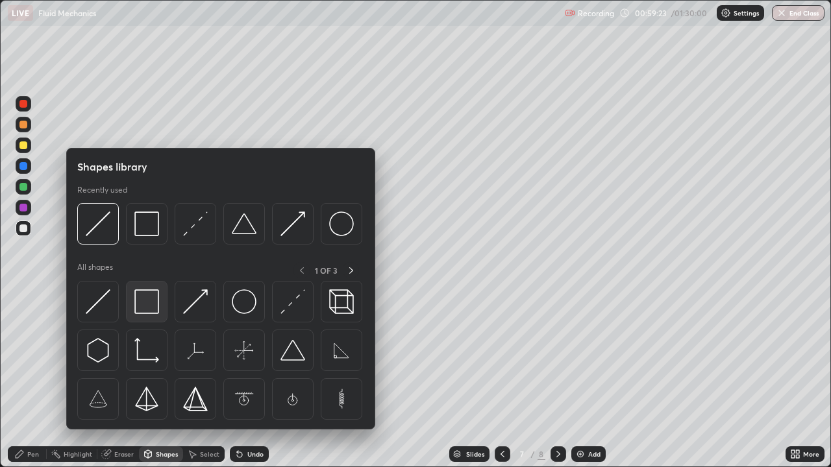
click at [152, 302] on img at bounding box center [146, 301] width 25 height 25
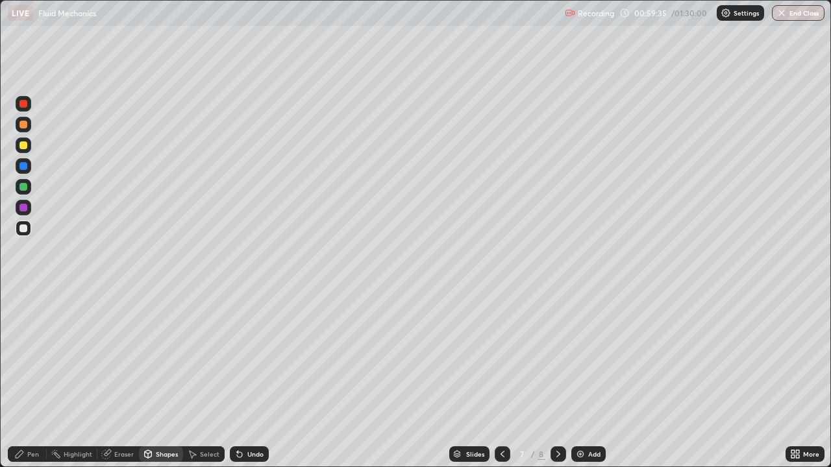
click at [170, 357] on div "Shapes" at bounding box center [167, 454] width 22 height 6
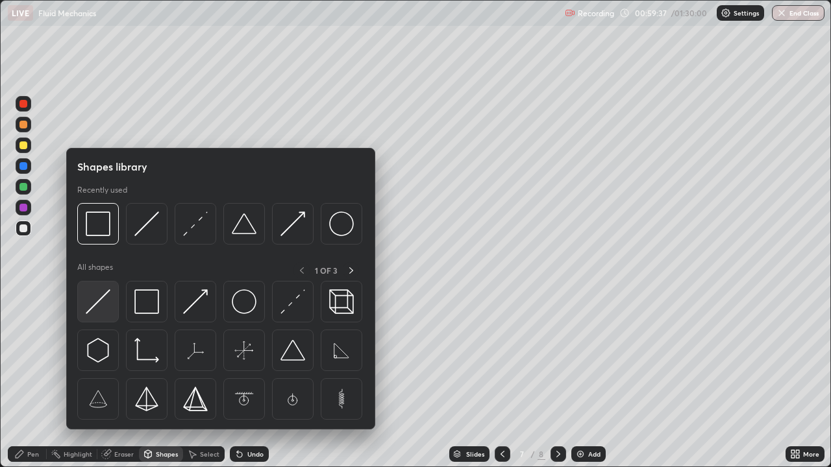
click at [106, 297] on img at bounding box center [98, 301] width 25 height 25
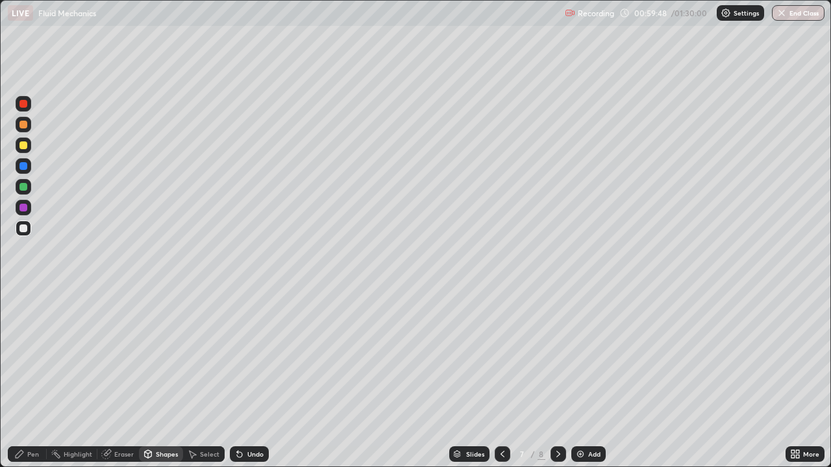
click at [39, 357] on div "Pen" at bounding box center [27, 454] width 39 height 16
click at [176, 357] on div "Shapes" at bounding box center [167, 454] width 22 height 6
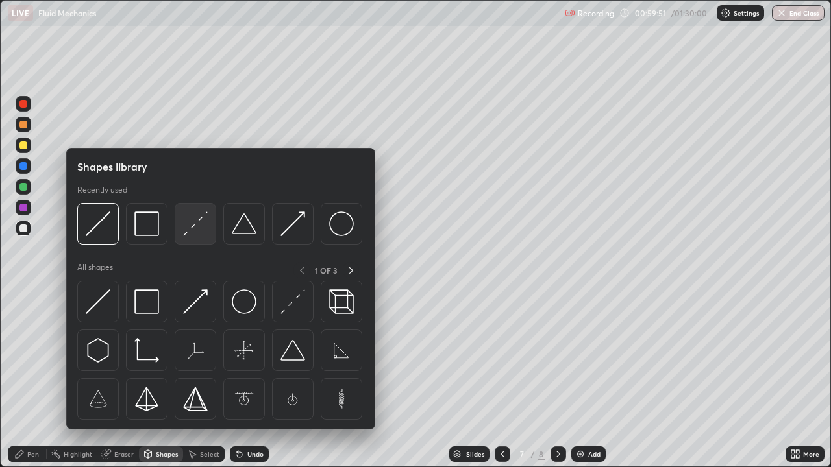
click at [197, 228] on img at bounding box center [195, 224] width 25 height 25
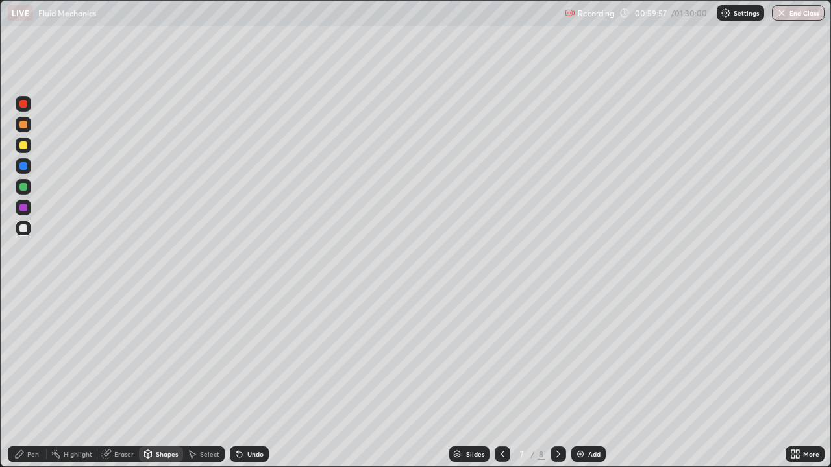
click at [45, 357] on div "Pen" at bounding box center [27, 454] width 39 height 16
click at [25, 189] on div at bounding box center [23, 187] width 8 height 8
click at [171, 357] on div "Shapes" at bounding box center [167, 454] width 22 height 6
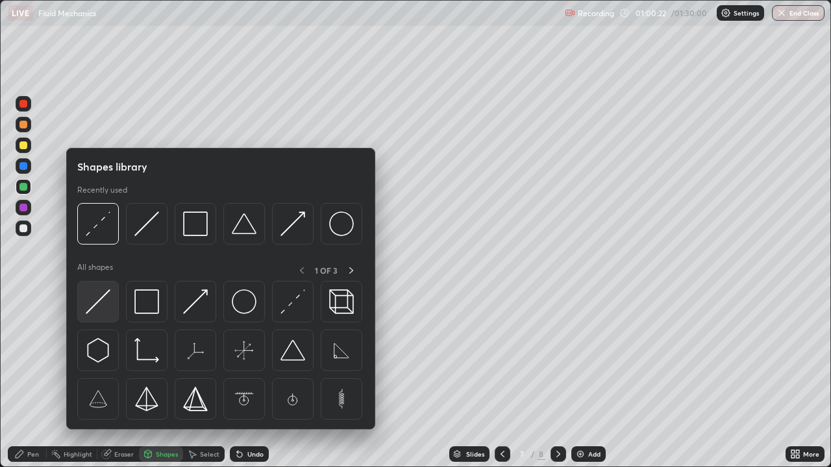
click at [105, 295] on img at bounding box center [98, 301] width 25 height 25
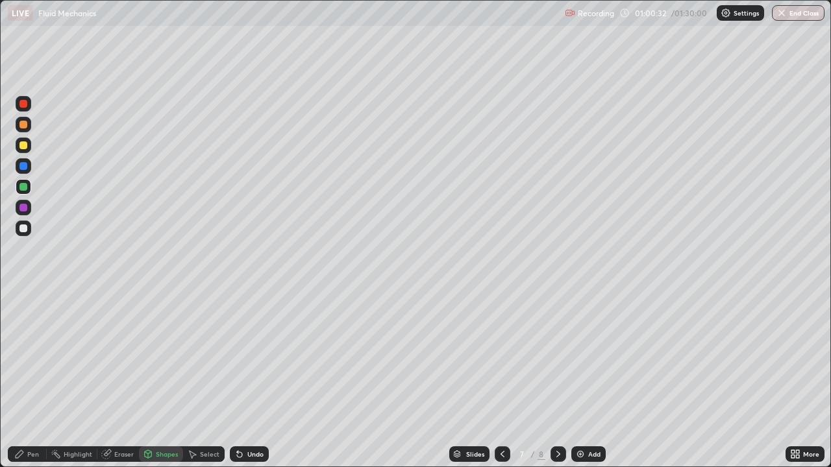
click at [42, 357] on div "Pen" at bounding box center [27, 454] width 39 height 16
click at [23, 226] on div at bounding box center [23, 229] width 8 height 8
click at [498, 357] on div at bounding box center [502, 454] width 16 height 16
click at [556, 357] on icon at bounding box center [558, 454] width 4 height 6
click at [25, 189] on div at bounding box center [23, 187] width 8 height 8
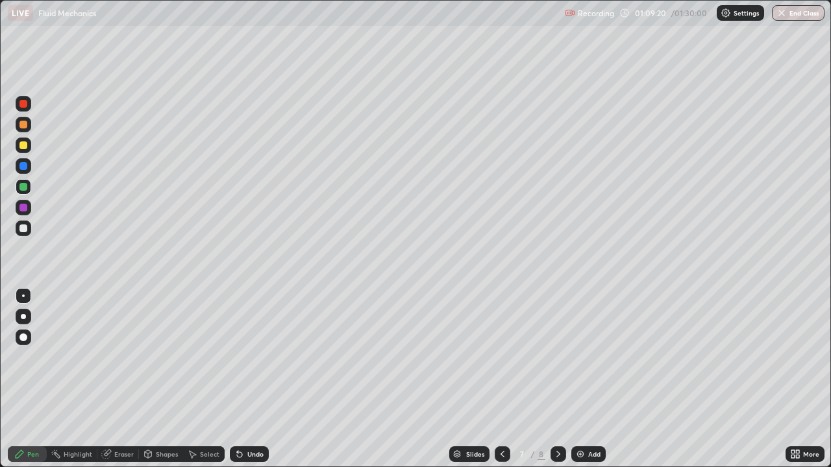
click at [257, 357] on div "Undo" at bounding box center [255, 454] width 16 height 6
click at [583, 357] on img at bounding box center [580, 454] width 10 height 10
click at [255, 357] on div "Undo" at bounding box center [255, 454] width 16 height 6
click at [25, 226] on div at bounding box center [23, 229] width 8 height 8
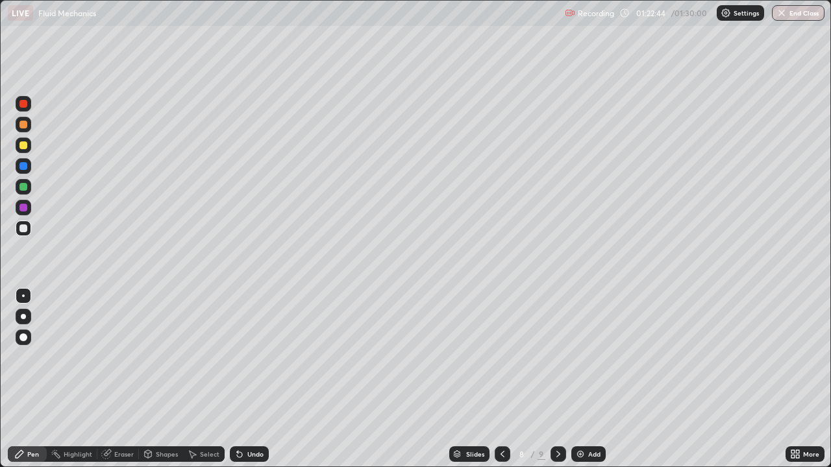
click at [790, 19] on button "End Class" at bounding box center [797, 13] width 53 height 16
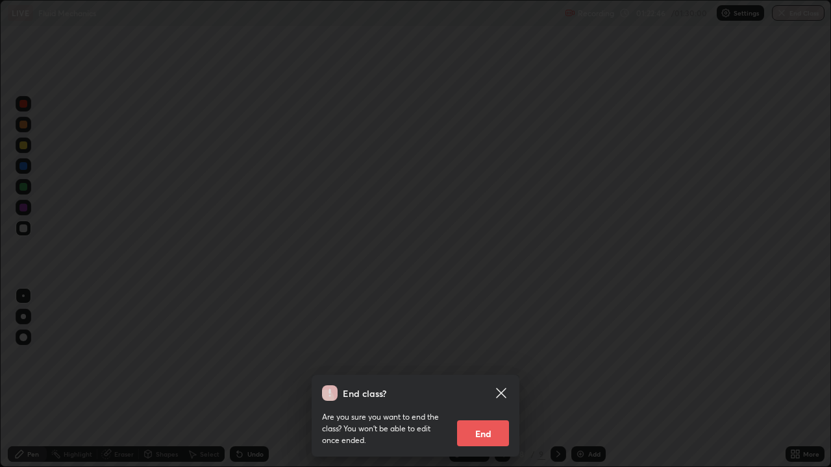
click at [490, 357] on button "End" at bounding box center [483, 433] width 52 height 26
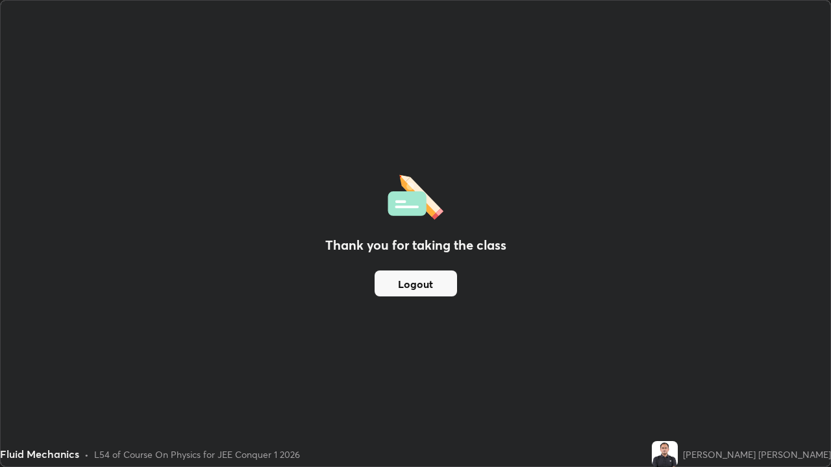
click at [419, 287] on button "Logout" at bounding box center [415, 284] width 82 height 26
